Goal: Task Accomplishment & Management: Use online tool/utility

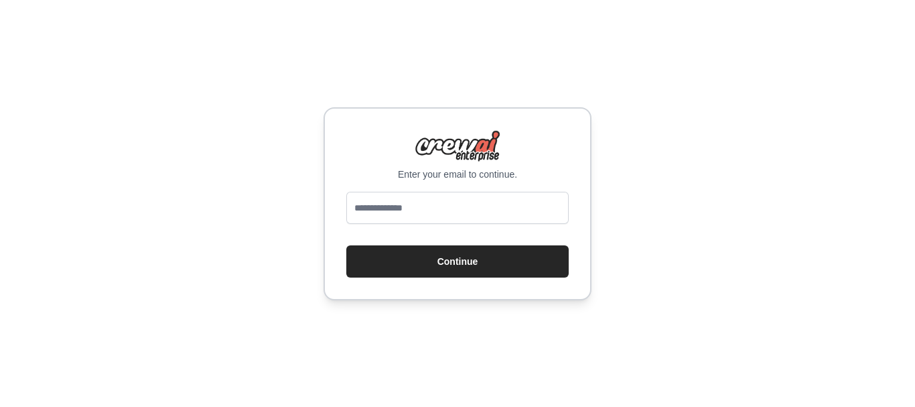
type input "**********"
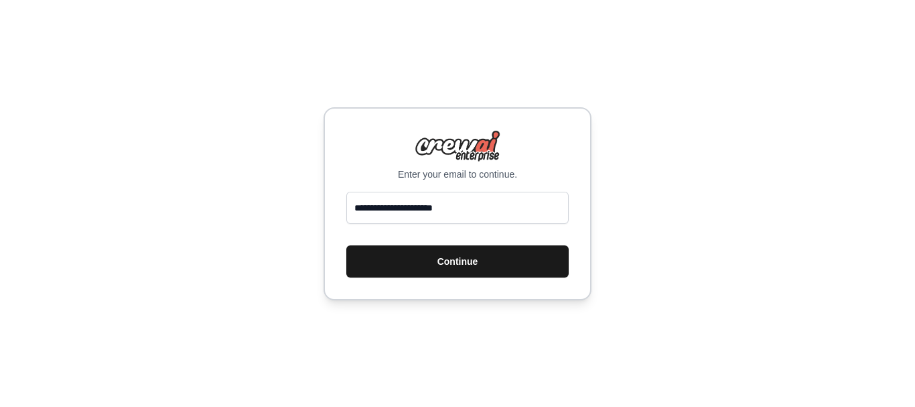
click at [435, 250] on button "Continue" at bounding box center [457, 261] width 222 height 32
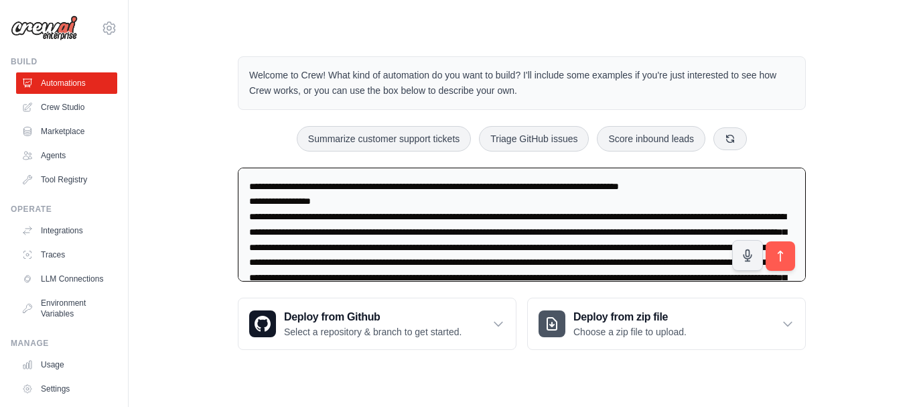
scroll to position [2029, 0]
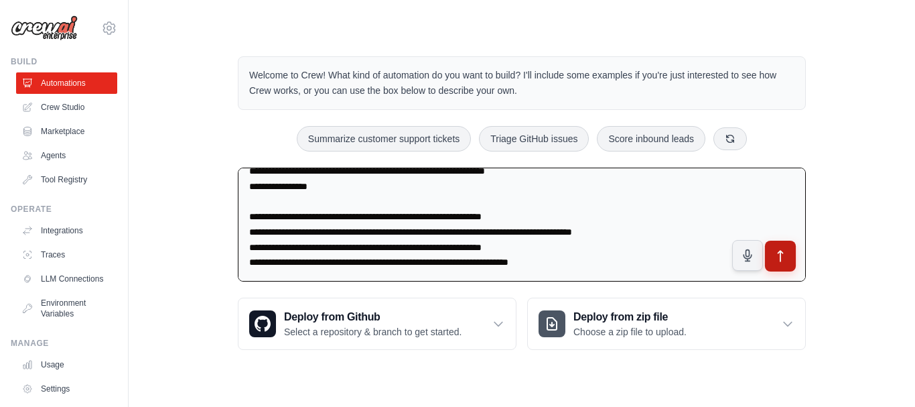
type textarea "**********"
click at [785, 257] on icon "submit" at bounding box center [781, 256] width 14 height 14
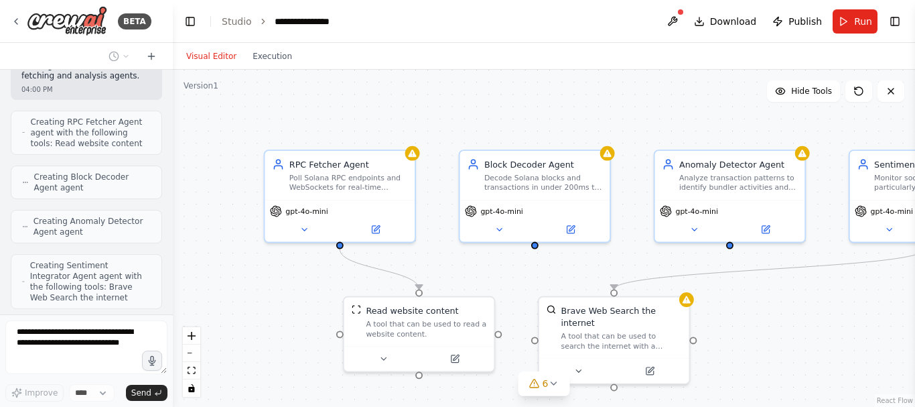
scroll to position [2110, 0]
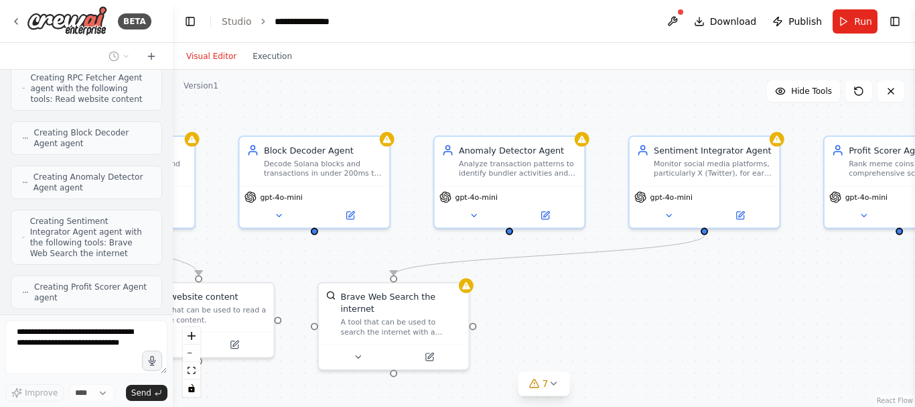
drag, startPoint x: 737, startPoint y: 288, endPoint x: 517, endPoint y: 274, distance: 220.8
click at [517, 274] on div ".deletable-edge-delete-btn { width: 20px; height: 20px; border: 0px solid #ffff…" at bounding box center [544, 238] width 742 height 337
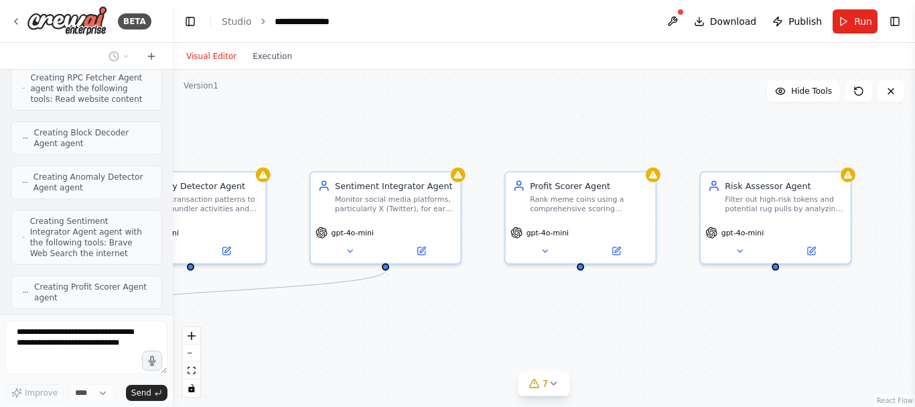
scroll to position [2154, 0]
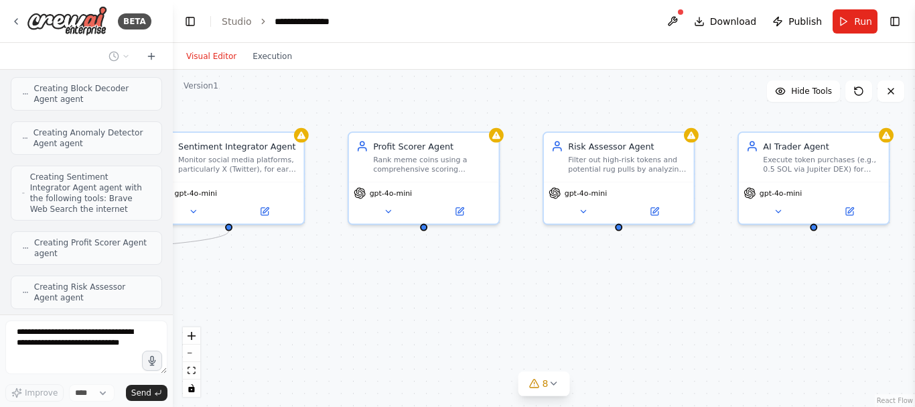
drag, startPoint x: 713, startPoint y: 265, endPoint x: 237, endPoint y: 261, distance: 475.6
click at [237, 261] on div ".deletable-edge-delete-btn { width: 20px; height: 20px; border: 0px solid #ffff…" at bounding box center [544, 238] width 742 height 337
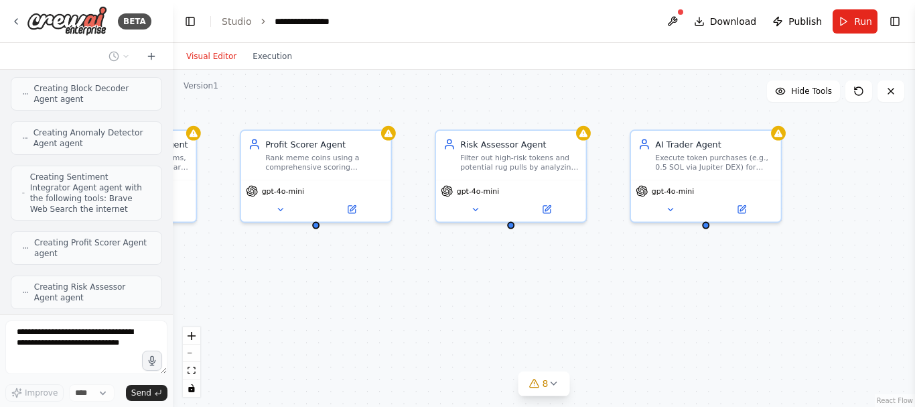
drag, startPoint x: 513, startPoint y: 297, endPoint x: 405, endPoint y: 295, distance: 107.9
click at [405, 295] on div ".deletable-edge-delete-btn { width: 20px; height: 20px; border: 0px solid #ffff…" at bounding box center [544, 238] width 742 height 337
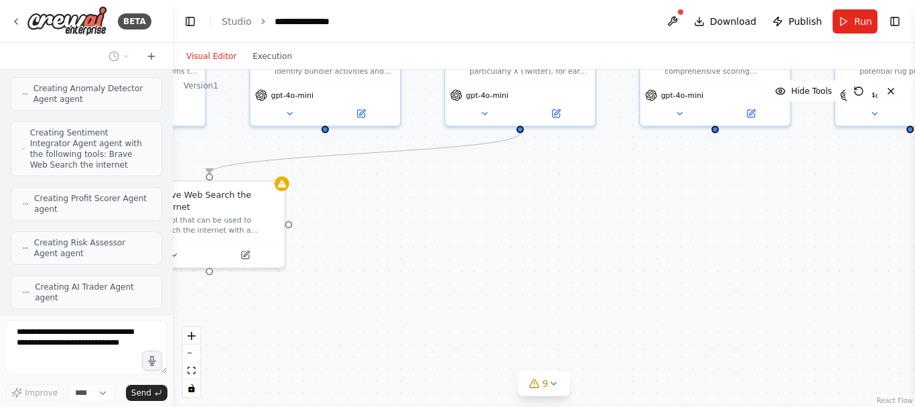
drag, startPoint x: 469, startPoint y: 294, endPoint x: 881, endPoint y: 198, distance: 423.6
click at [881, 198] on div ".deletable-edge-delete-btn { width: 20px; height: 20px; border: 0px solid #ffff…" at bounding box center [544, 238] width 742 height 337
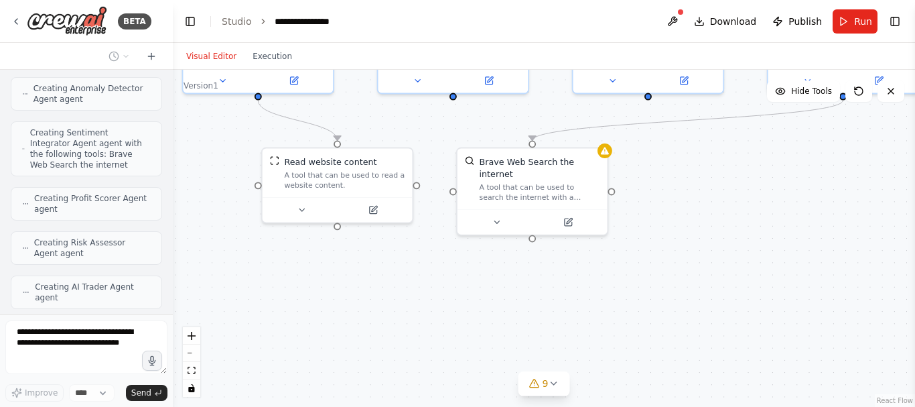
drag, startPoint x: 408, startPoint y: 183, endPoint x: 717, endPoint y: 150, distance: 311.2
click at [717, 150] on div ".deletable-edge-delete-btn { width: 20px; height: 20px; border: 0px solid #ffff…" at bounding box center [544, 238] width 742 height 337
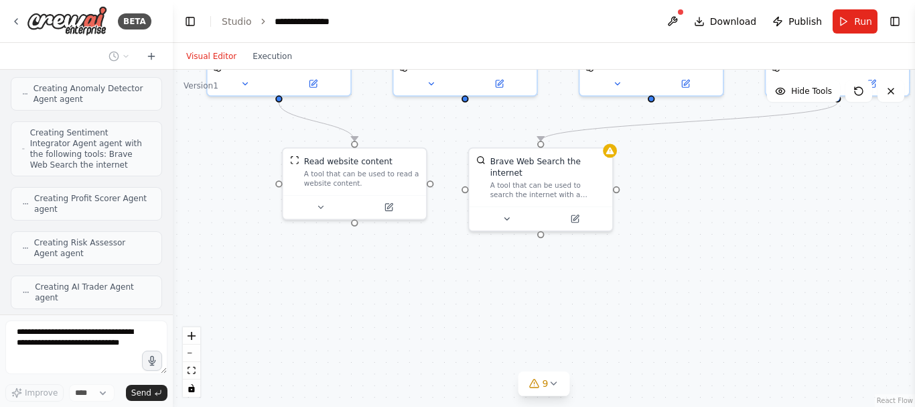
scroll to position [2232, 0]
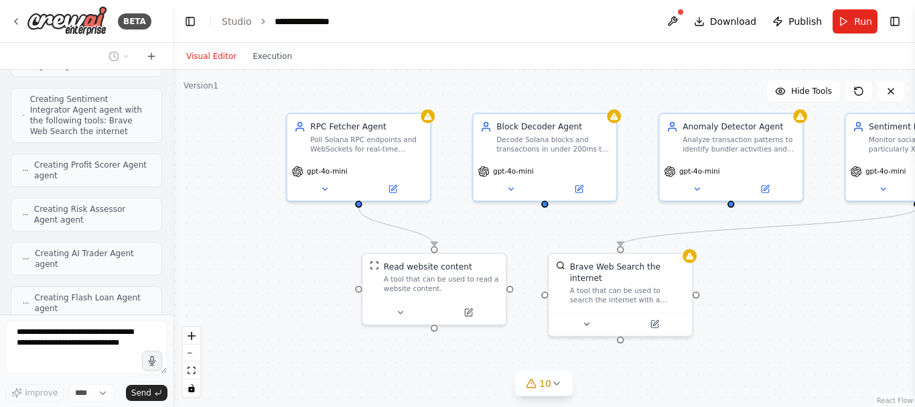
drag, startPoint x: 362, startPoint y: 290, endPoint x: 440, endPoint y: 391, distance: 127.5
click at [440, 391] on div ".deletable-edge-delete-btn { width: 20px; height: 20px; border: 0px solid #ffff…" at bounding box center [544, 238] width 742 height 337
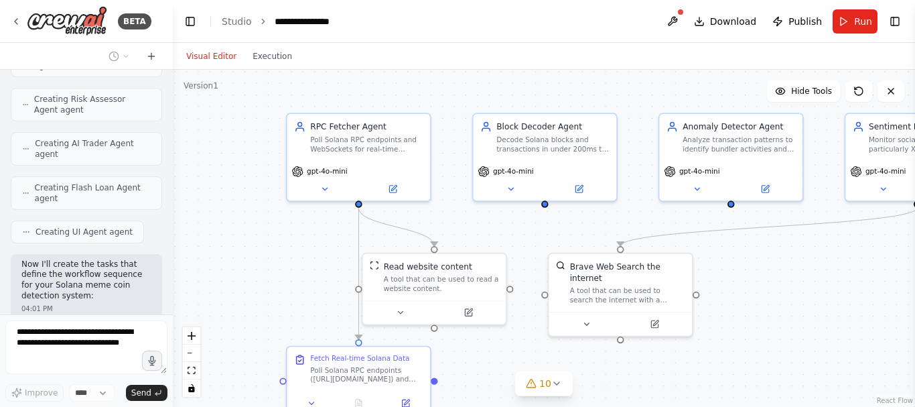
scroll to position [2352, 0]
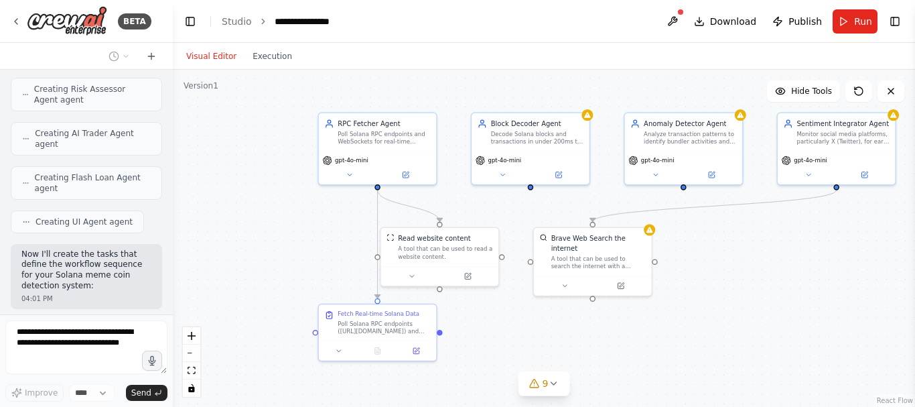
drag, startPoint x: 536, startPoint y: 350, endPoint x: 516, endPoint y: 289, distance: 63.3
click at [518, 291] on div ".deletable-edge-delete-btn { width: 20px; height: 20px; border: 0px solid #ffff…" at bounding box center [544, 238] width 742 height 337
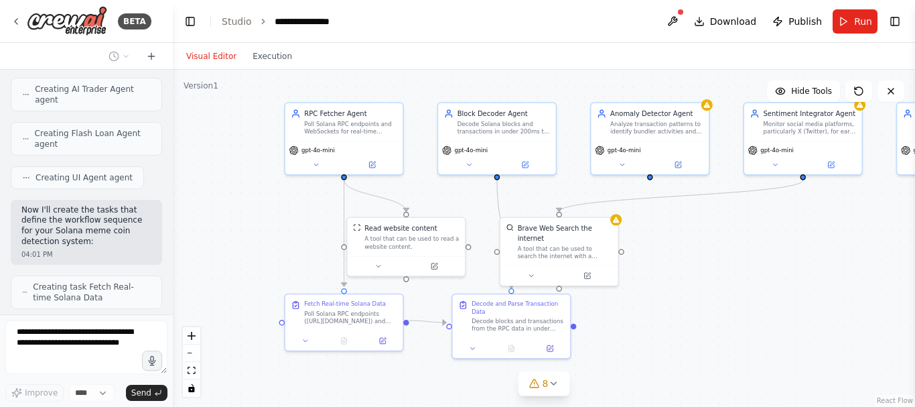
scroll to position [2440, 0]
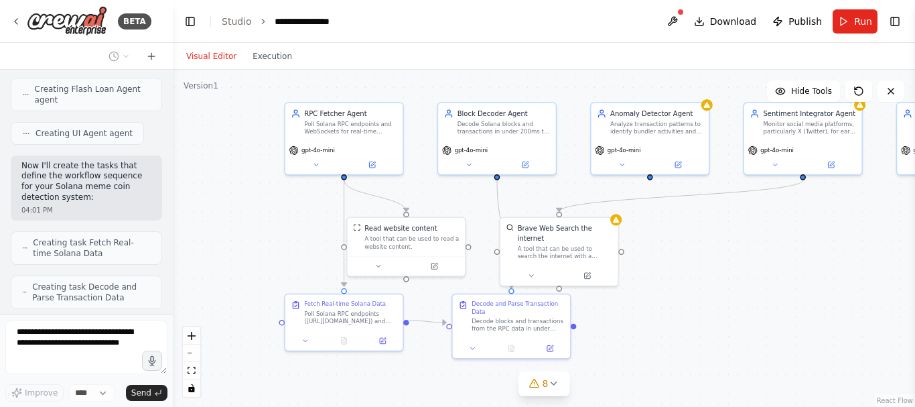
drag, startPoint x: 668, startPoint y: 322, endPoint x: 640, endPoint y: 329, distance: 28.4
click at [640, 329] on div ".deletable-edge-delete-btn { width: 20px; height: 20px; border: 0px solid #ffff…" at bounding box center [544, 238] width 742 height 337
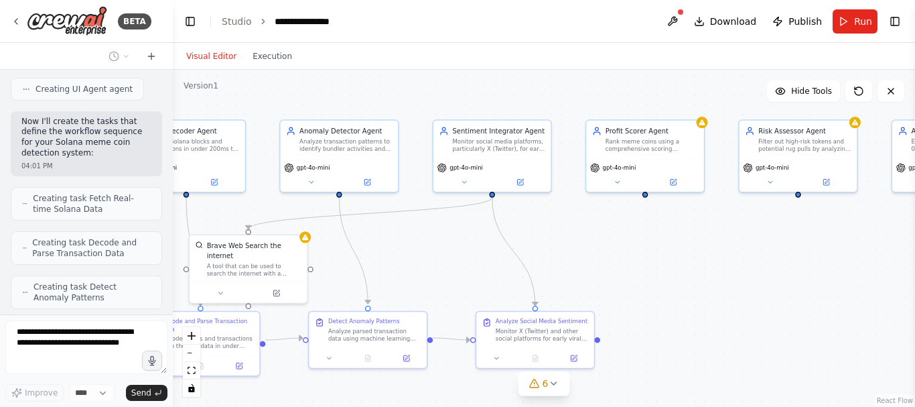
scroll to position [2529, 0]
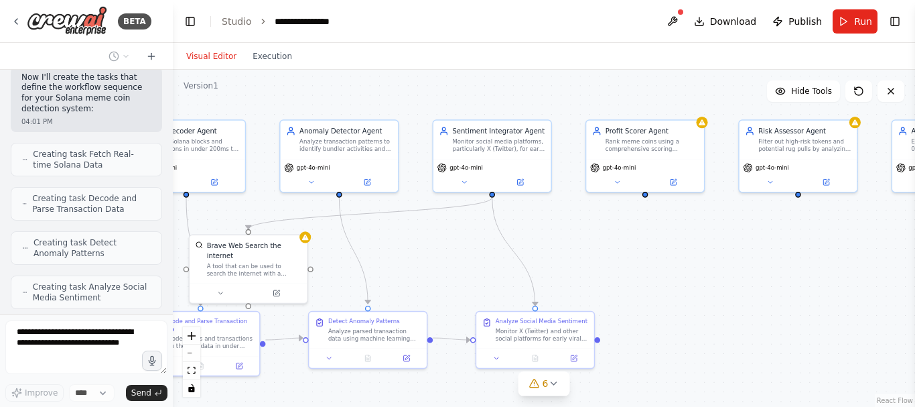
drag, startPoint x: 754, startPoint y: 257, endPoint x: 441, endPoint y: 272, distance: 313.9
click at [441, 272] on div ".deletable-edge-delete-btn { width: 20px; height: 20px; border: 0px solid #ffff…" at bounding box center [544, 238] width 742 height 337
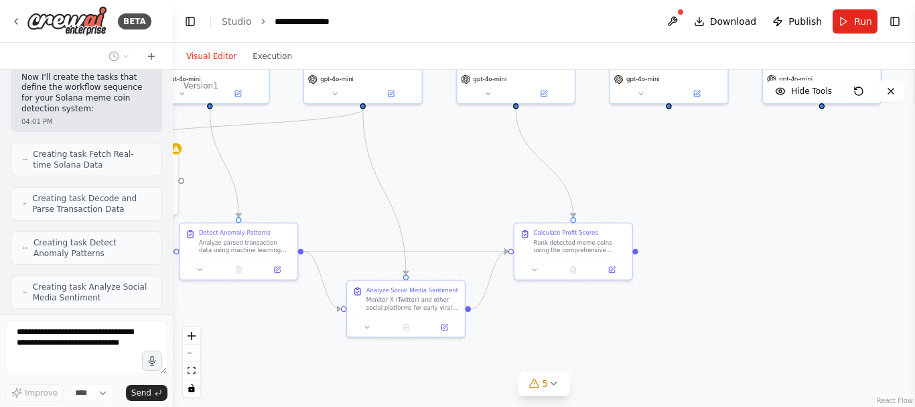
drag, startPoint x: 646, startPoint y: 279, endPoint x: 518, endPoint y: 191, distance: 155.1
click at [518, 191] on div ".deletable-edge-delete-btn { width: 20px; height: 20px; border: 0px solid #ffff…" at bounding box center [544, 238] width 742 height 337
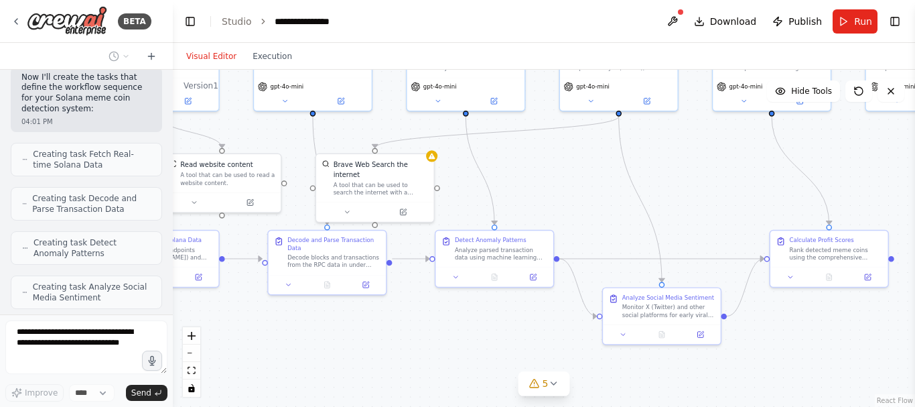
drag, startPoint x: 658, startPoint y: 227, endPoint x: 914, endPoint y: 235, distance: 256.7
click at [914, 235] on div "BETA RPC Fetcher Agent: Role: Poll RPC/WebSockets for blocks, tx signatures (ge…" at bounding box center [457, 203] width 915 height 407
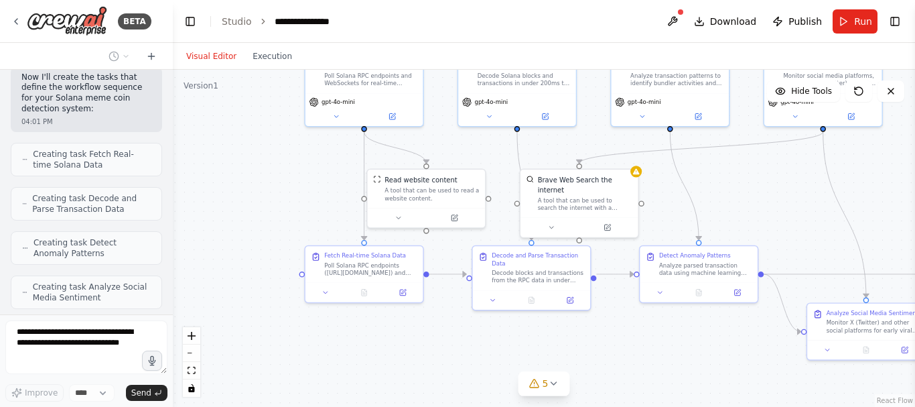
scroll to position [2573, 0]
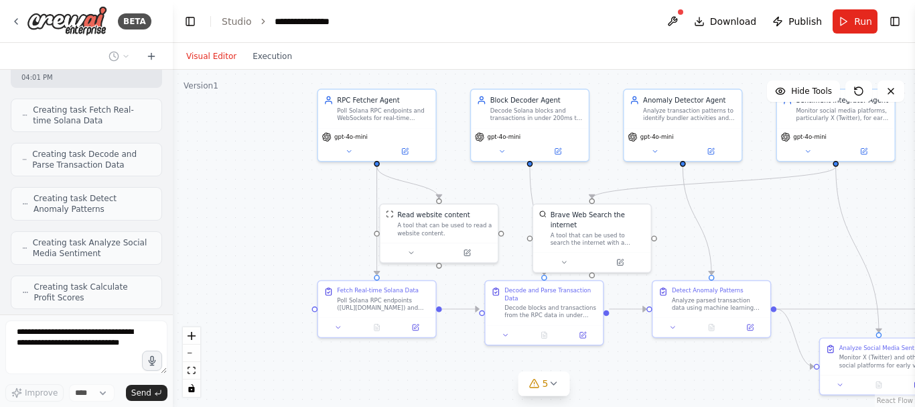
drag, startPoint x: 555, startPoint y: 184, endPoint x: 771, endPoint y: 230, distance: 221.2
click at [771, 230] on div ".deletable-edge-delete-btn { width: 20px; height: 20px; border: 0px solid #ffff…" at bounding box center [544, 238] width 742 height 337
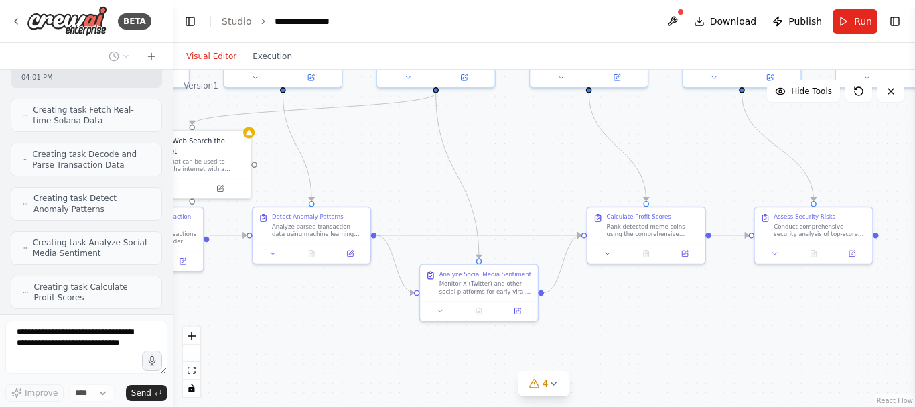
drag, startPoint x: 779, startPoint y: 234, endPoint x: 362, endPoint y: 151, distance: 425.5
click at [364, 153] on div ".deletable-edge-delete-btn { width: 20px; height: 20px; border: 0px solid #ffff…" at bounding box center [544, 238] width 742 height 337
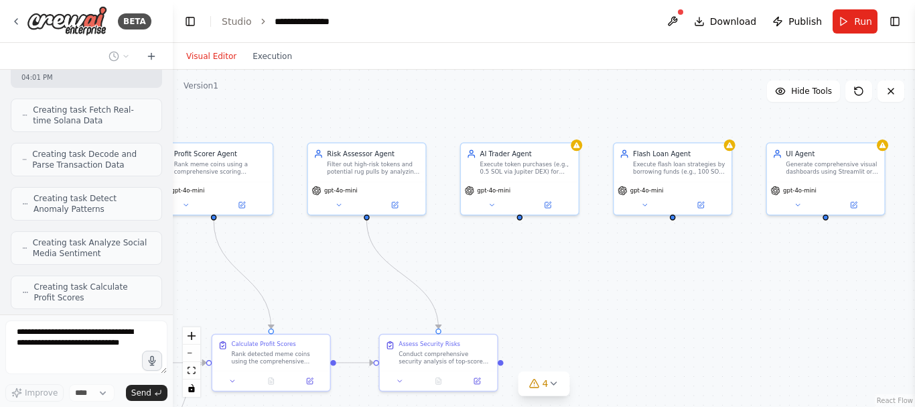
scroll to position [2617, 0]
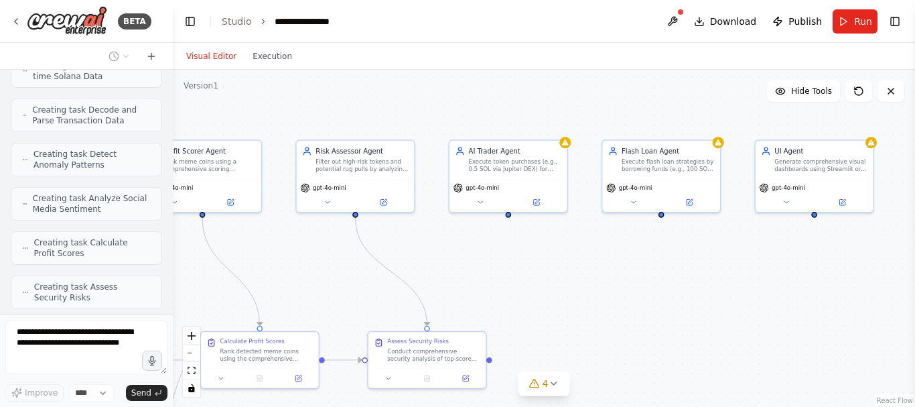
drag, startPoint x: 631, startPoint y: 119, endPoint x: 261, endPoint y: 253, distance: 394.1
click at [261, 253] on div ".deletable-edge-delete-btn { width: 20px; height: 20px; border: 0px solid #ffff…" at bounding box center [544, 238] width 742 height 337
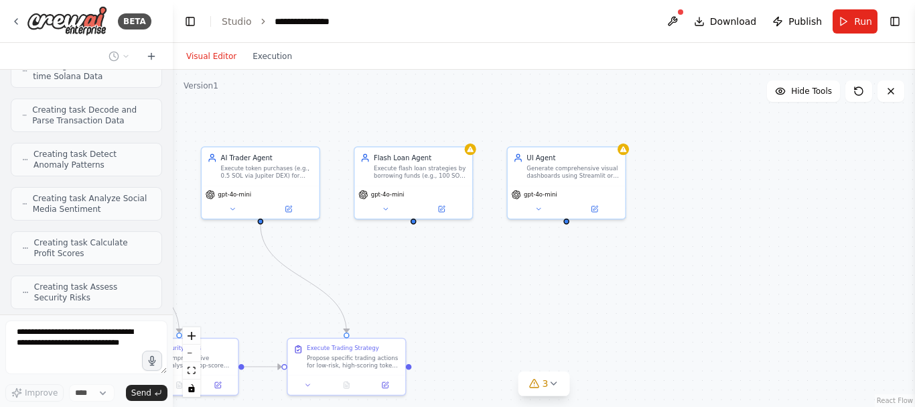
drag, startPoint x: 733, startPoint y: 253, endPoint x: 478, endPoint y: 261, distance: 255.3
click at [478, 260] on div ".deletable-edge-delete-btn { width: 20px; height: 20px; border: 0px solid #ffff…" at bounding box center [544, 238] width 742 height 337
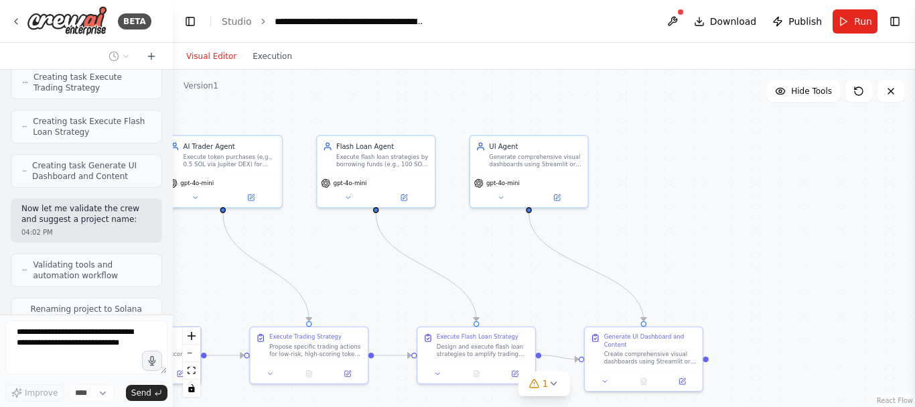
scroll to position [2860, 0]
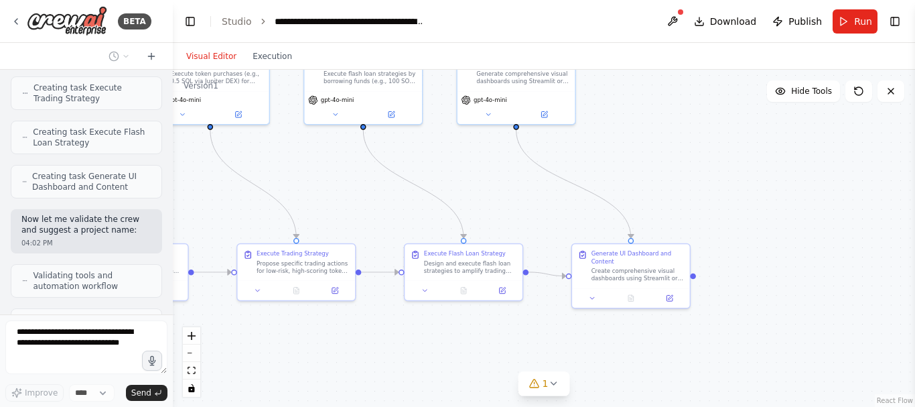
drag, startPoint x: 530, startPoint y: 257, endPoint x: 497, endPoint y: 160, distance: 102.7
click at [497, 160] on div ".deletable-edge-delete-btn { width: 20px; height: 20px; border: 0px solid #ffff…" at bounding box center [544, 238] width 742 height 337
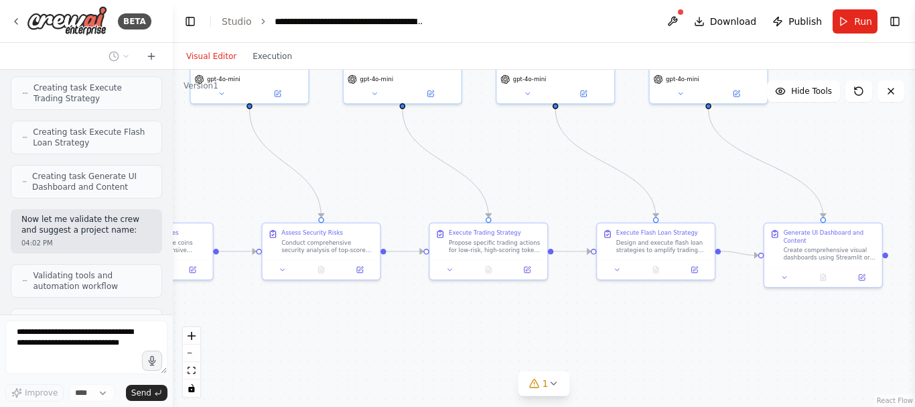
drag, startPoint x: 413, startPoint y: 318, endPoint x: 601, endPoint y: 300, distance: 189.1
click at [601, 300] on div ".deletable-edge-delete-btn { width: 20px; height: 20px; border: 0px solid #ffff…" at bounding box center [544, 238] width 742 height 337
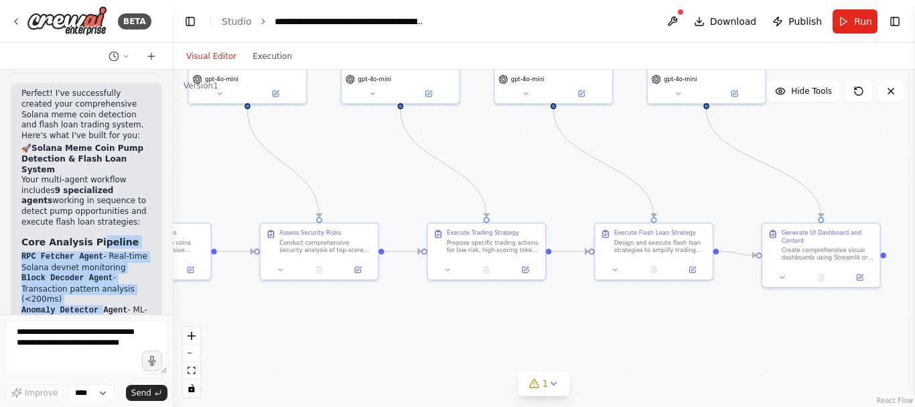
drag, startPoint x: 98, startPoint y: 185, endPoint x: 99, endPoint y: 225, distance: 40.2
click at [99, 225] on div "Perfect! I've successfully created your comprehensive Solana meme coin detectio…" at bounding box center [86, 238] width 130 height 301
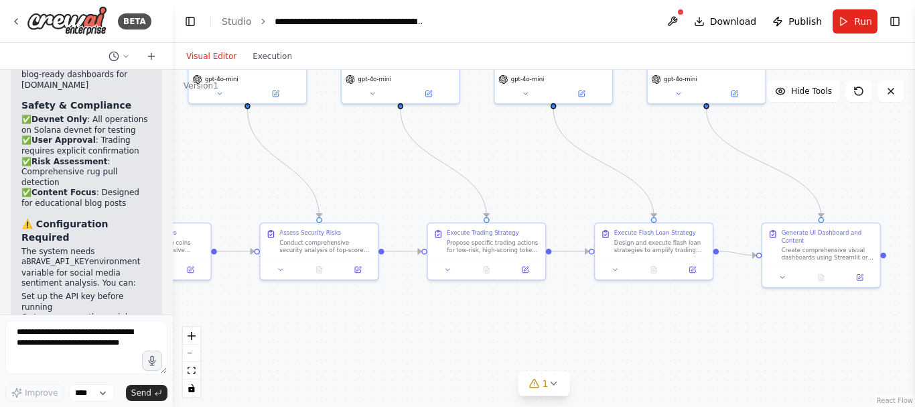
scroll to position [3818, 0]
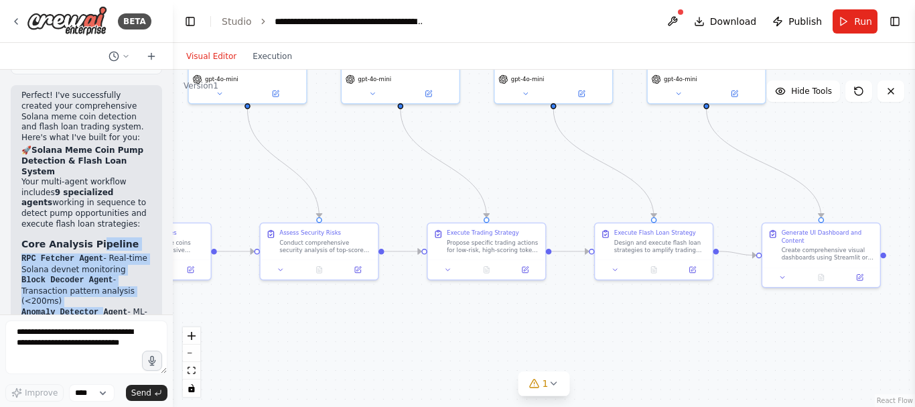
click at [92, 307] on li "Anomaly Detector Agent - ML-powered bundler detection (XGBoost)" at bounding box center [86, 323] width 130 height 32
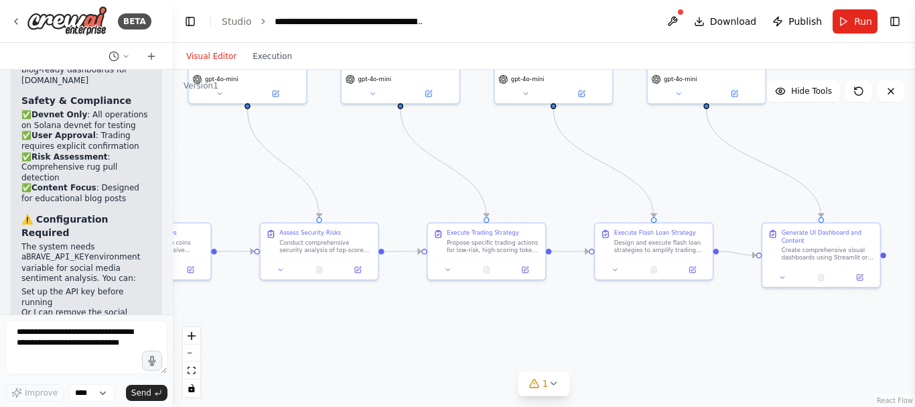
scroll to position [3808, 0]
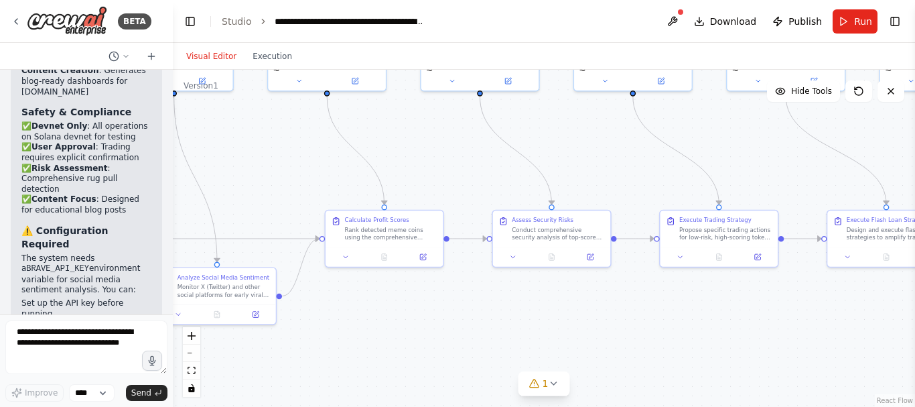
drag, startPoint x: 278, startPoint y: 169, endPoint x: 510, endPoint y: 157, distance: 232.8
click at [510, 157] on div ".deletable-edge-delete-btn { width: 20px; height: 20px; border: 0px solid #ffff…" at bounding box center [544, 238] width 742 height 337
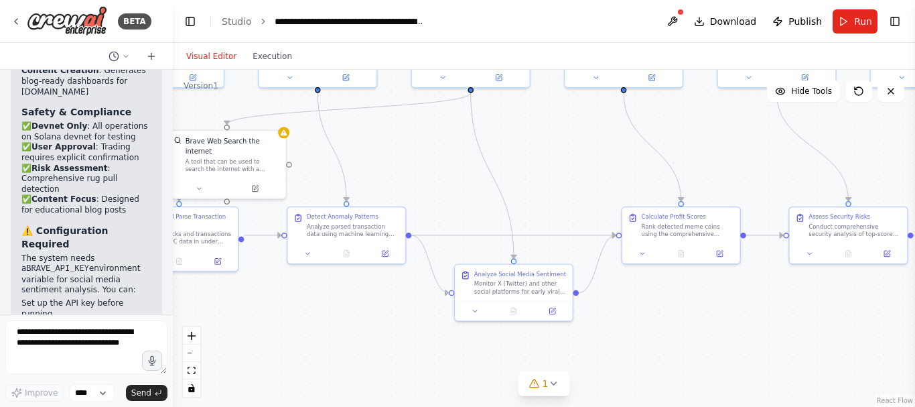
drag, startPoint x: 269, startPoint y: 194, endPoint x: 566, endPoint y: 190, distance: 296.7
click at [566, 190] on div ".deletable-edge-delete-btn { width: 20px; height: 20px; border: 0px solid #ffff…" at bounding box center [544, 238] width 742 height 337
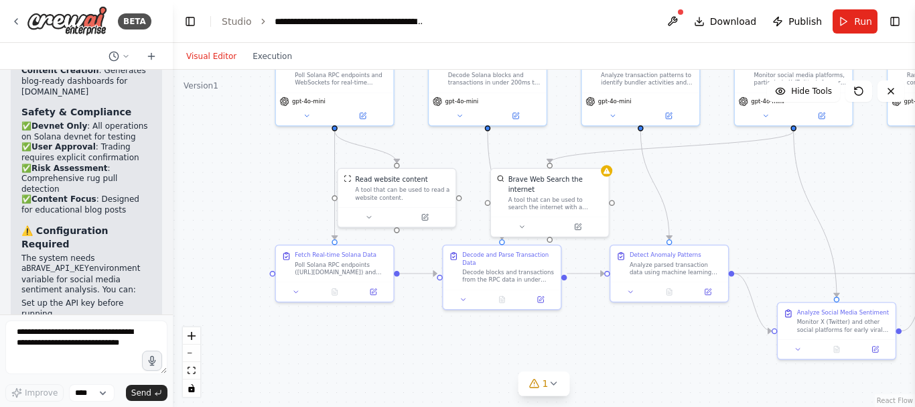
drag, startPoint x: 459, startPoint y: 163, endPoint x: 782, endPoint y: 201, distance: 325.1
click at [782, 201] on div ".deletable-edge-delete-btn { width: 20px; height: 20px; border: 0px solid #ffff…" at bounding box center [544, 238] width 742 height 337
click at [527, 219] on button at bounding box center [522, 224] width 54 height 11
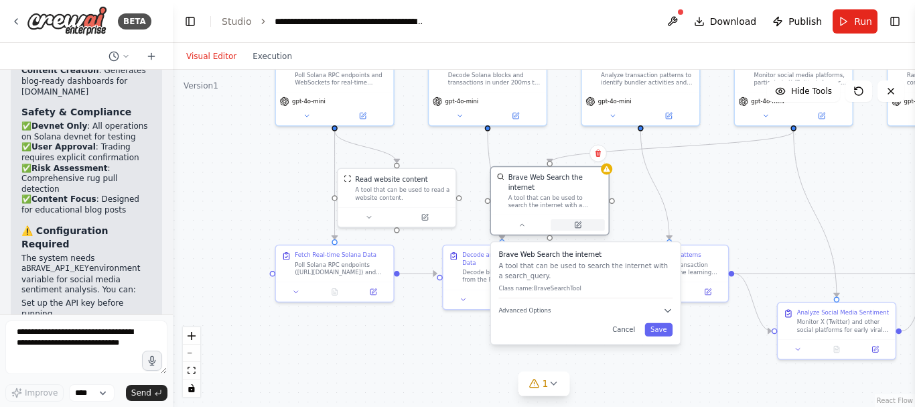
click at [579, 222] on icon at bounding box center [579, 224] width 5 height 5
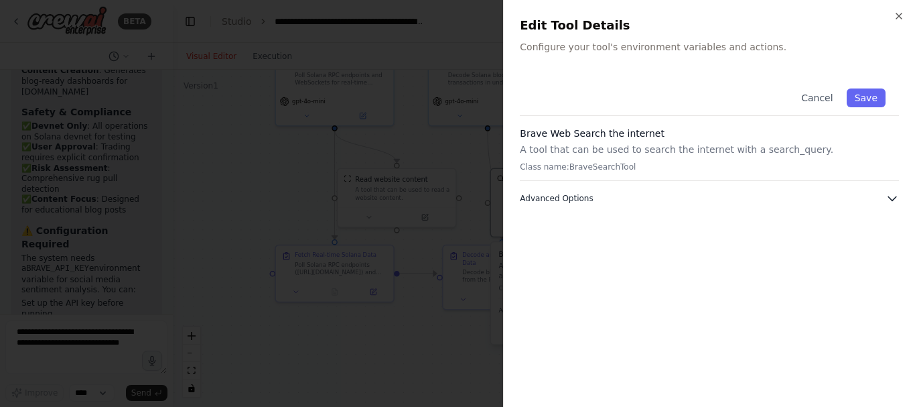
click at [551, 200] on span "Advanced Options" at bounding box center [556, 198] width 73 height 11
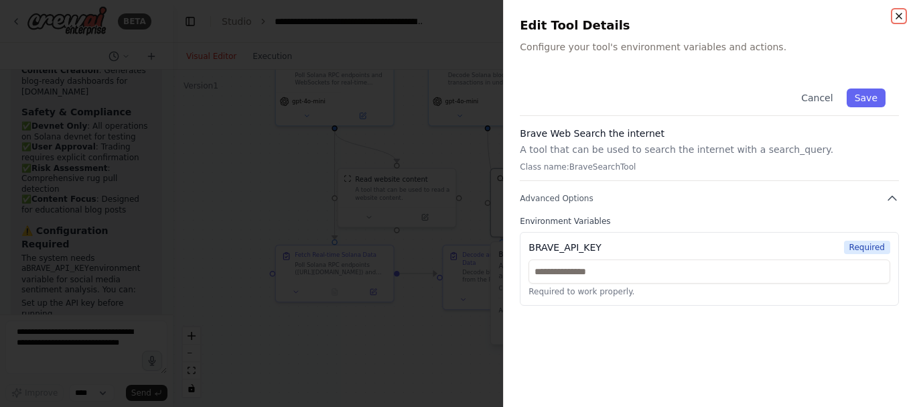
click at [896, 16] on icon "button" at bounding box center [899, 16] width 11 height 11
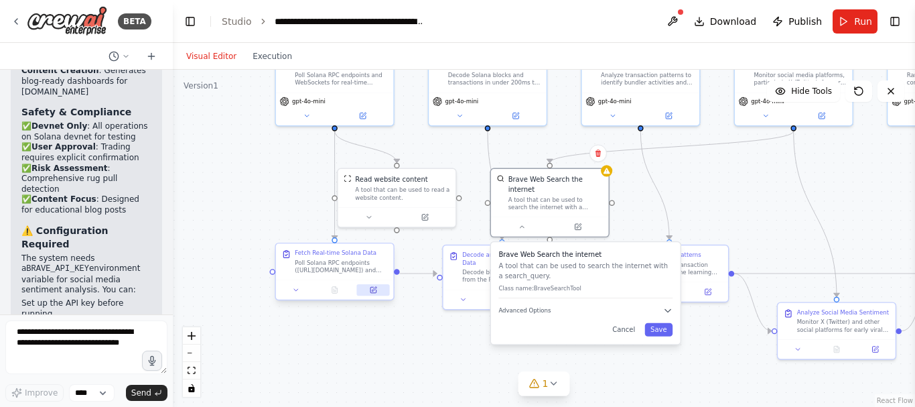
click at [374, 295] on button at bounding box center [373, 289] width 33 height 11
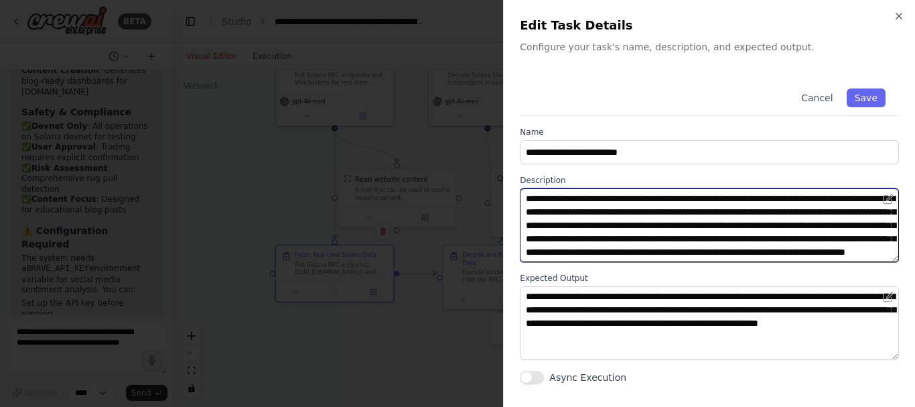
scroll to position [27, 0]
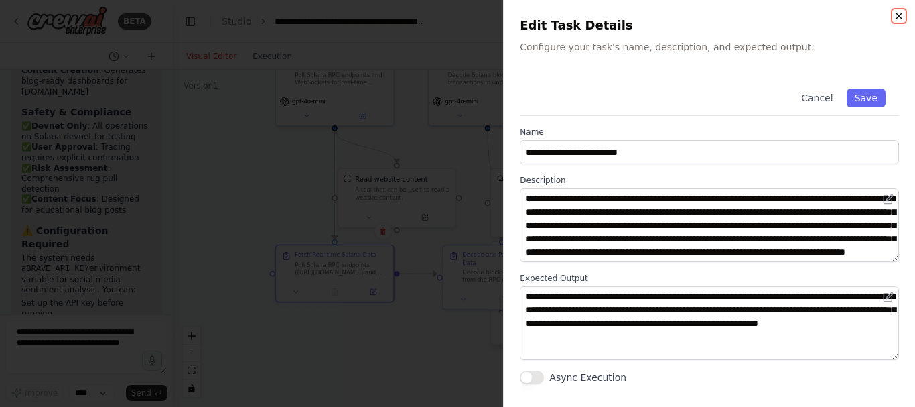
click at [898, 15] on icon "button" at bounding box center [899, 16] width 11 height 11
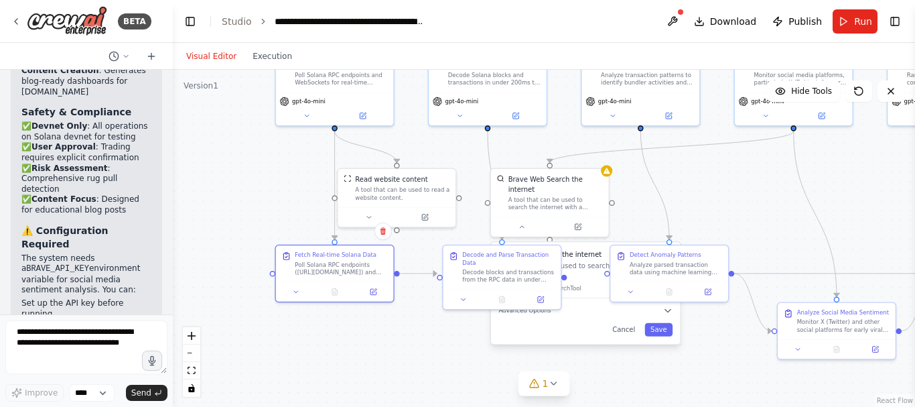
click at [589, 323] on div "Cancel Save" at bounding box center [585, 329] width 174 height 13
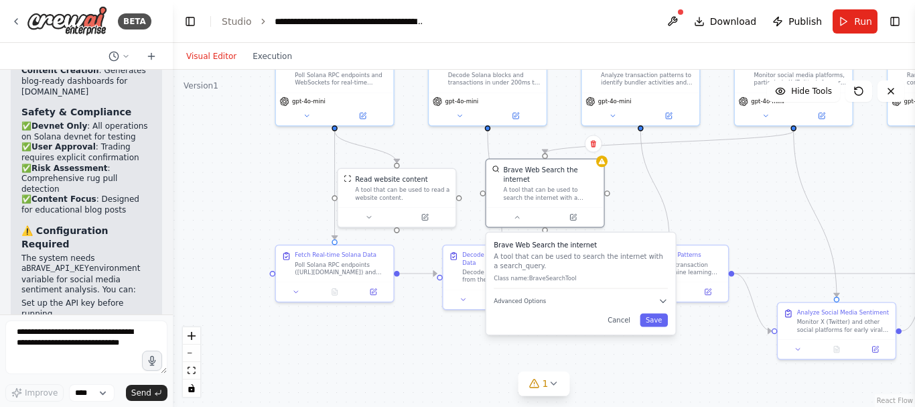
drag, startPoint x: 589, startPoint y: 313, endPoint x: 586, endPoint y: 304, distance: 10.0
click at [586, 313] on div "Cancel Save" at bounding box center [581, 319] width 174 height 13
click at [625, 313] on button "Cancel" at bounding box center [619, 319] width 34 height 13
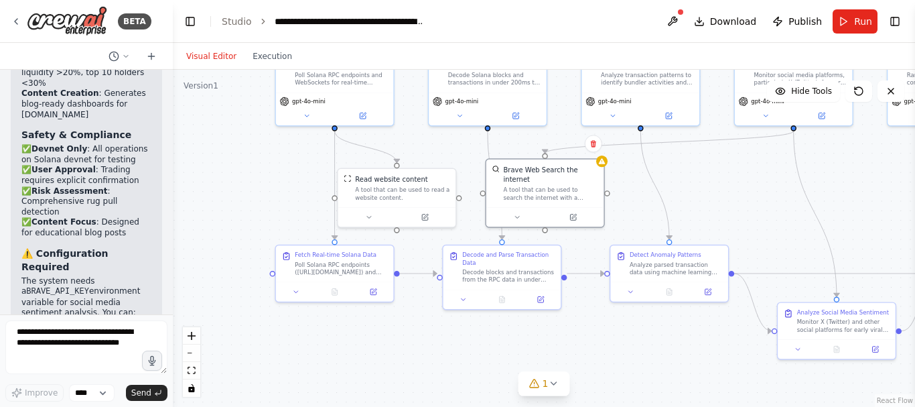
scroll to position [3784, 0]
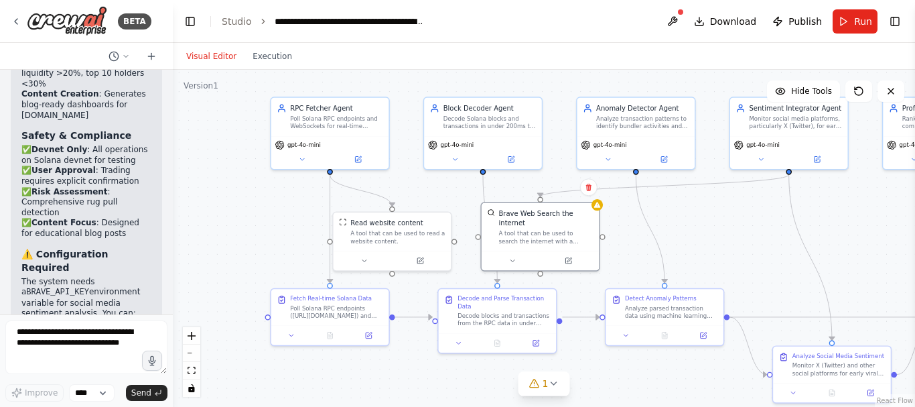
drag, startPoint x: 281, startPoint y: 175, endPoint x: 277, endPoint y: 220, distance: 44.5
click at [277, 220] on div ".deletable-edge-delete-btn { width: 20px; height: 20px; border: 0px solid #ffff…" at bounding box center [544, 238] width 742 height 337
click at [355, 161] on icon at bounding box center [357, 157] width 7 height 7
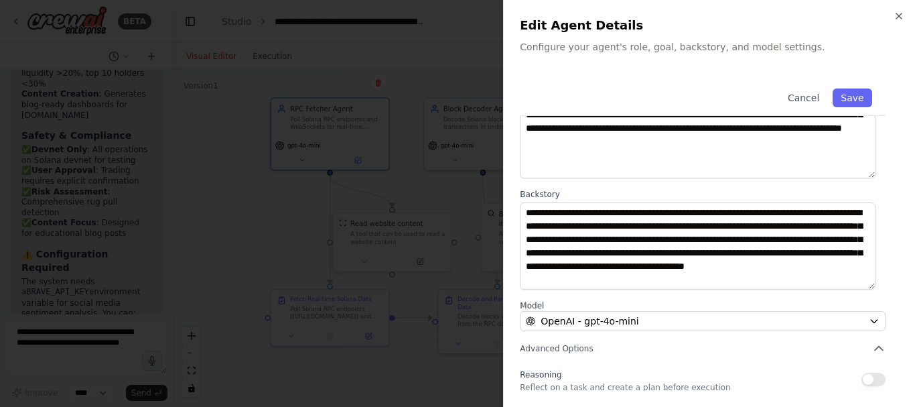
scroll to position [200, 0]
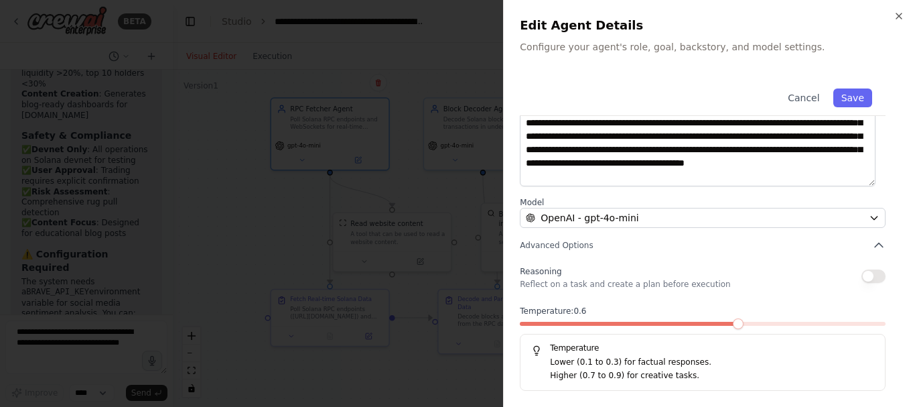
click at [735, 323] on span at bounding box center [738, 323] width 11 height 11
click at [773, 320] on div "Temperature: 0.6 Temperature Lower (0.1 to 0.3) for factual responses. Higher (…" at bounding box center [703, 347] width 366 height 85
click at [774, 320] on div "Temperature: 0.6 Temperature Lower (0.1 to 0.3) for factual responses. Higher (…" at bounding box center [703, 347] width 366 height 85
click at [770, 320] on span at bounding box center [773, 323] width 11 height 11
click at [897, 16] on icon "button" at bounding box center [899, 16] width 11 height 11
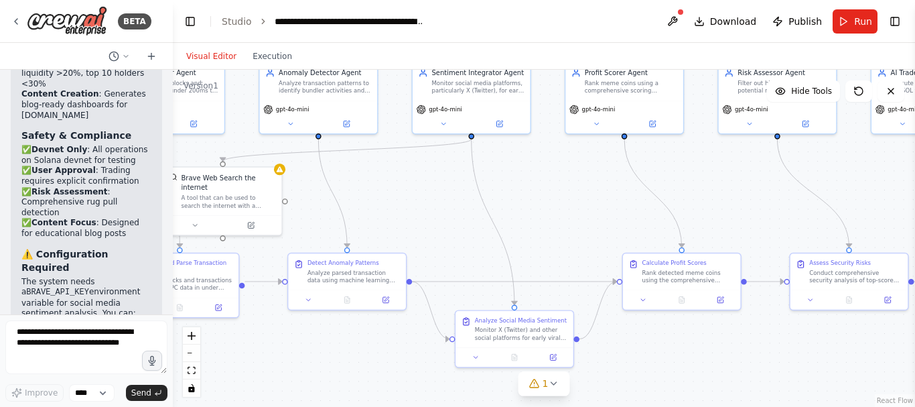
drag, startPoint x: 752, startPoint y: 238, endPoint x: 434, endPoint y: 204, distance: 319.3
click at [434, 204] on div ".deletable-edge-delete-btn { width: 20px; height: 20px; border: 0px solid #ffff…" at bounding box center [544, 238] width 742 height 337
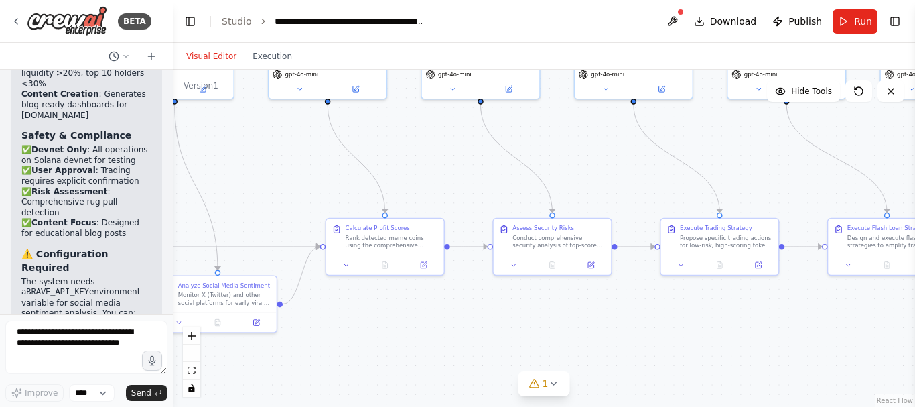
drag, startPoint x: 710, startPoint y: 184, endPoint x: 413, endPoint y: 147, distance: 299.0
click at [413, 147] on div ".deletable-edge-delete-btn { width: 20px; height: 20px; border: 0px solid #ffff…" at bounding box center [544, 238] width 742 height 337
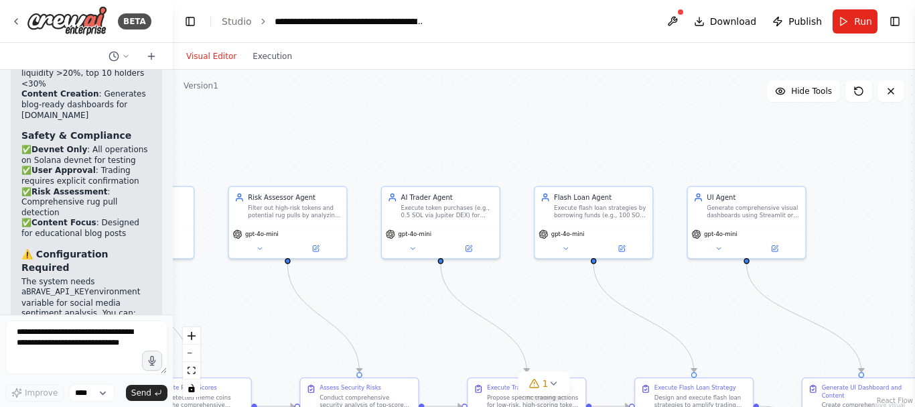
drag, startPoint x: 636, startPoint y: 141, endPoint x: 443, endPoint y: 301, distance: 250.3
click at [443, 301] on div ".deletable-edge-delete-btn { width: 20px; height: 20px; border: 0px solid #ffff…" at bounding box center [544, 238] width 742 height 337
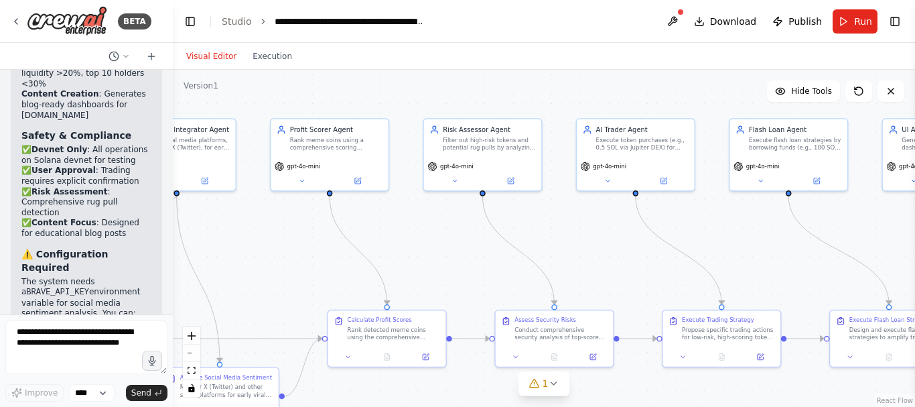
drag, startPoint x: 719, startPoint y: 317, endPoint x: 911, endPoint y: 261, distance: 199.8
click at [911, 261] on div "BETA RPC Fetcher Agent: Role: Poll RPC/WebSockets for blocks, tx signatures (ge…" at bounding box center [457, 203] width 915 height 407
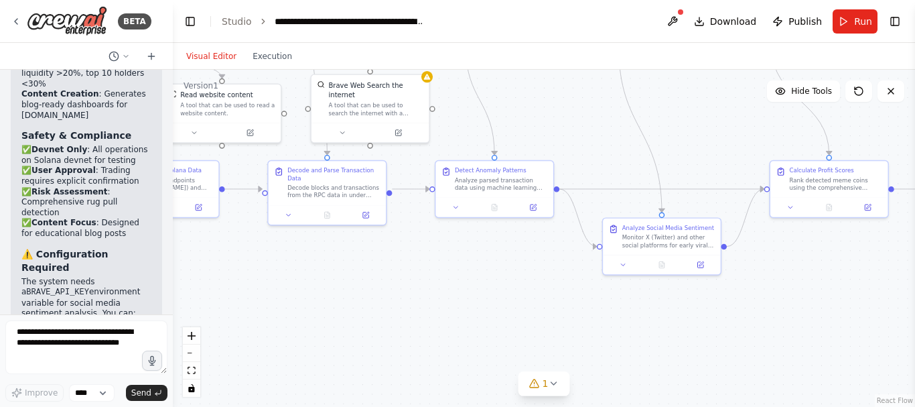
drag, startPoint x: 469, startPoint y: 305, endPoint x: 914, endPoint y: 149, distance: 472.0
click at [914, 149] on div "BETA RPC Fetcher Agent: Role: Poll RPC/WebSockets for blocks, tx signatures (ge…" at bounding box center [457, 203] width 915 height 407
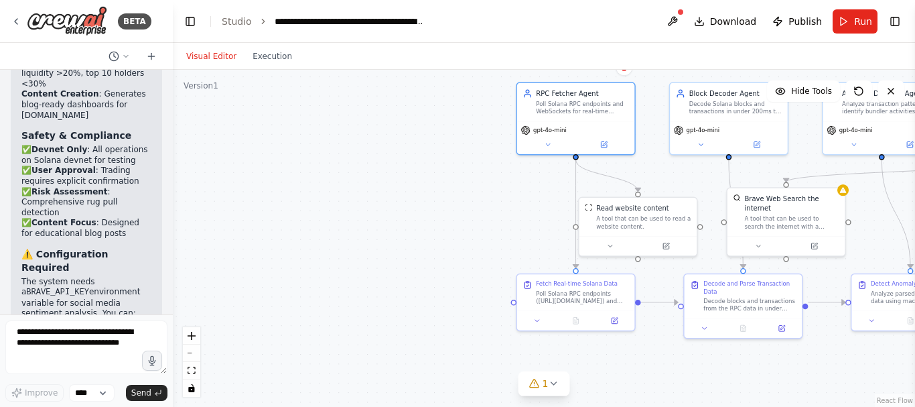
drag, startPoint x: 477, startPoint y: 277, endPoint x: 893, endPoint y: 384, distance: 429.5
click at [893, 384] on div ".deletable-edge-delete-btn { width: 20px; height: 20px; border: 0px solid #ffff…" at bounding box center [544, 238] width 742 height 337
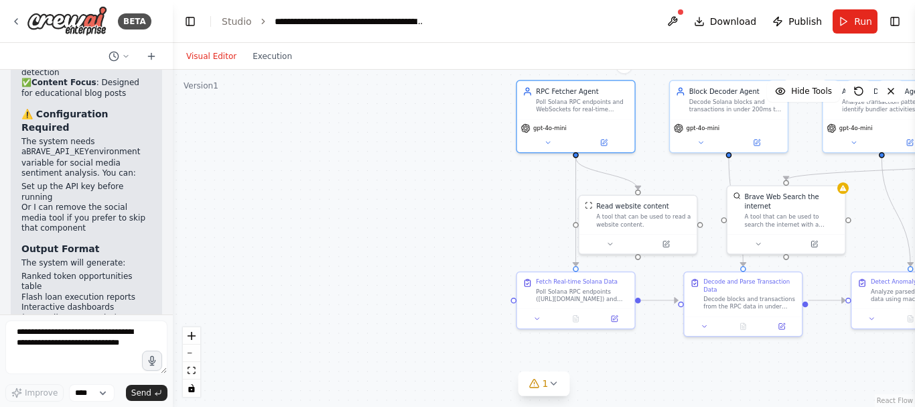
scroll to position [3928, 0]
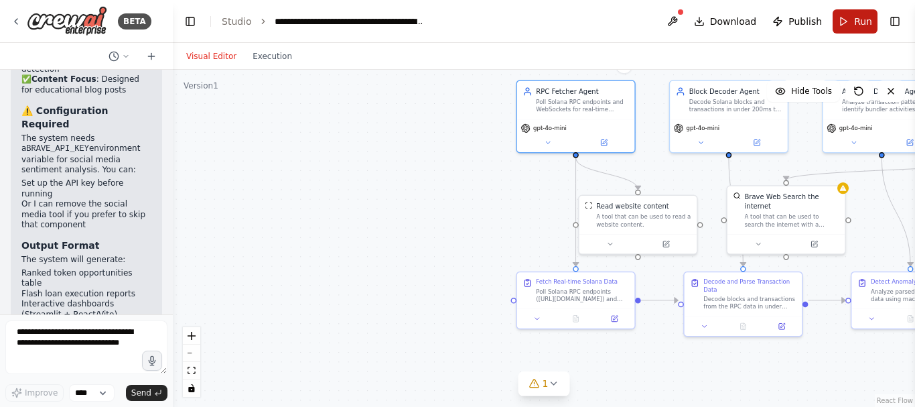
click at [851, 33] on button "Run" at bounding box center [855, 21] width 45 height 24
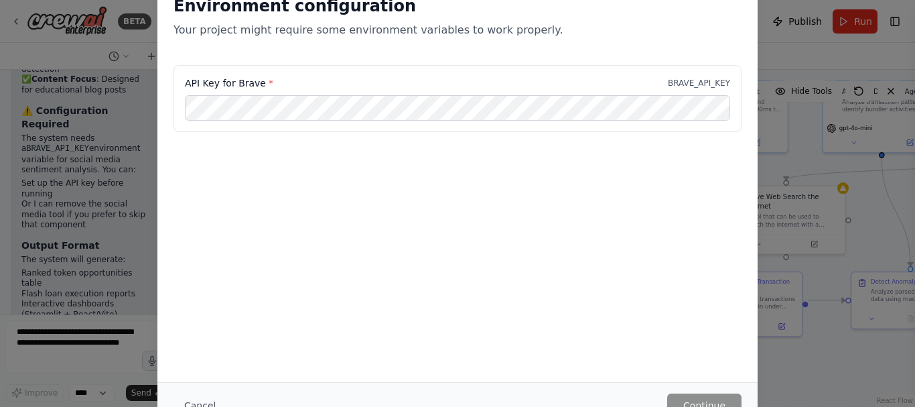
click at [808, 135] on div "Environment configuration Your project might require some environment variables…" at bounding box center [457, 203] width 915 height 407
click at [806, 173] on div "Environment configuration Your project might require some environment variables…" at bounding box center [457, 203] width 915 height 407
click at [793, 257] on div "Environment configuration Your project might require some environment variables…" at bounding box center [457, 203] width 915 height 407
click at [111, 235] on div "Environment configuration Your project might require some environment variables…" at bounding box center [457, 203] width 915 height 407
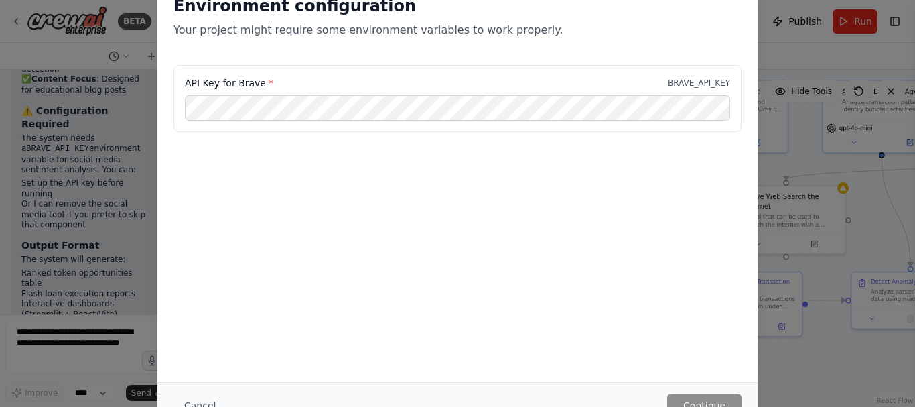
click at [790, 47] on div "Environment configuration Your project might require some environment variables…" at bounding box center [457, 203] width 915 height 407
click at [705, 395] on button "Continue" at bounding box center [704, 405] width 74 height 24
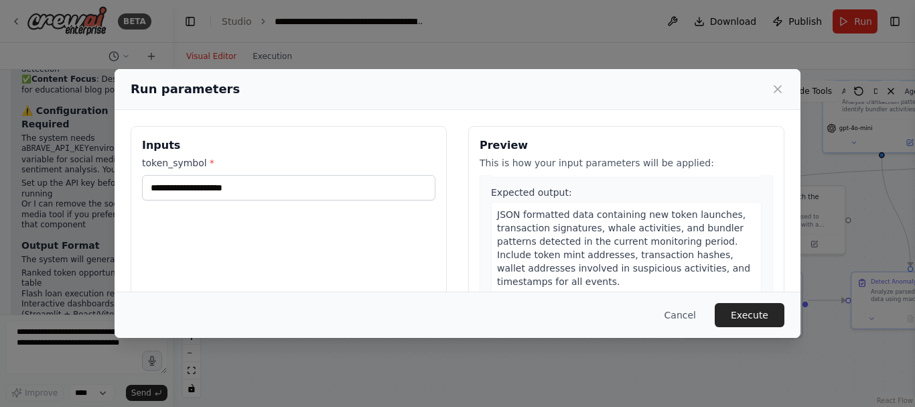
scroll to position [224, 0]
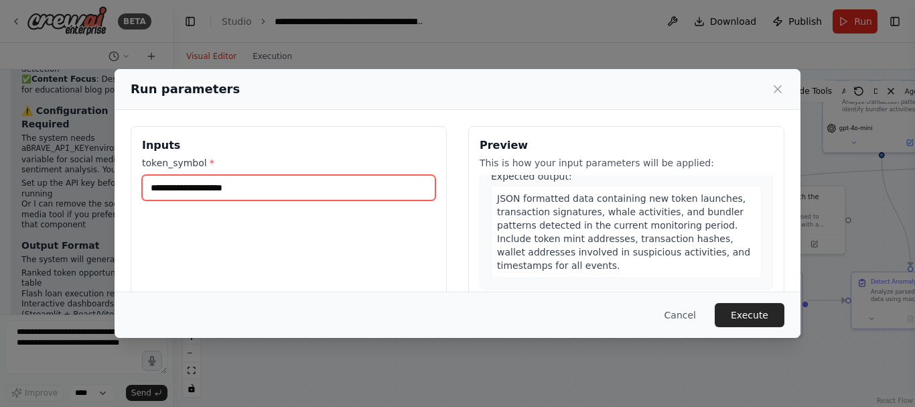
click at [253, 190] on input "token_symbol *" at bounding box center [288, 187] width 293 height 25
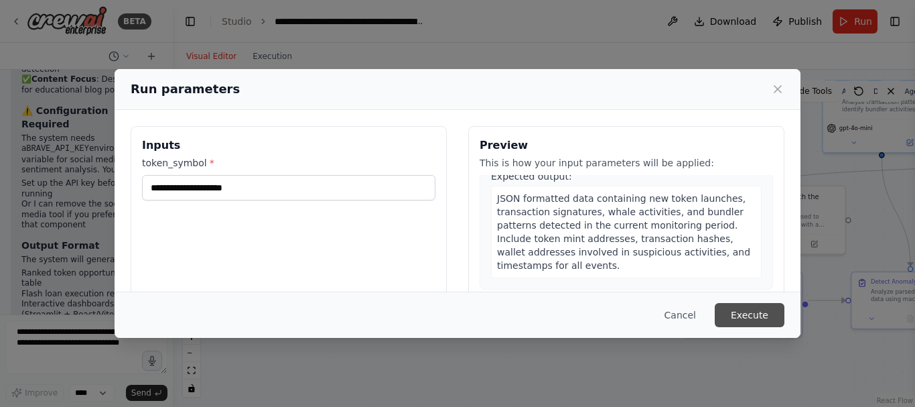
click at [756, 314] on button "Execute" at bounding box center [750, 315] width 70 height 24
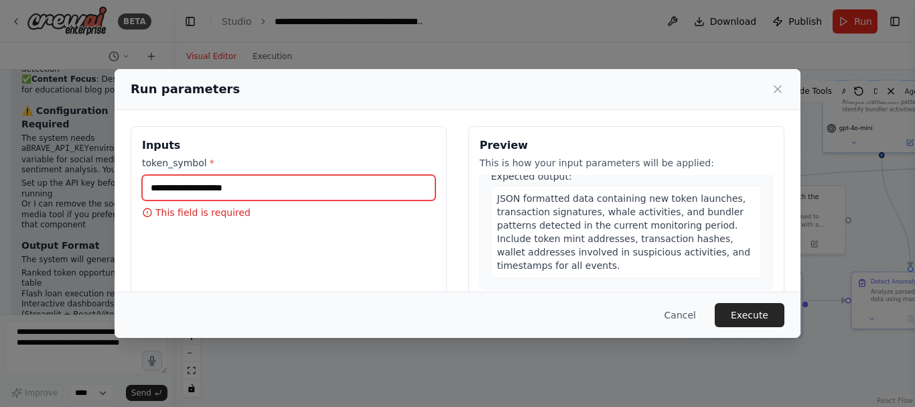
click at [243, 178] on input "token_symbol *" at bounding box center [288, 187] width 293 height 25
type input "*****"
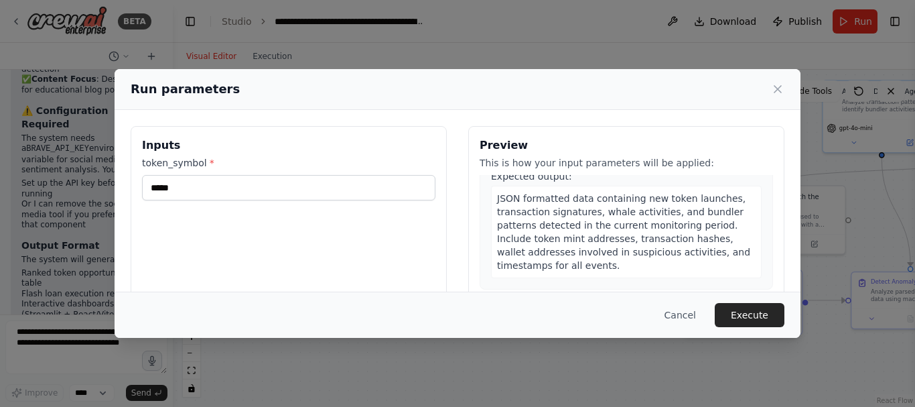
click at [764, 315] on button "Execute" at bounding box center [750, 315] width 70 height 24
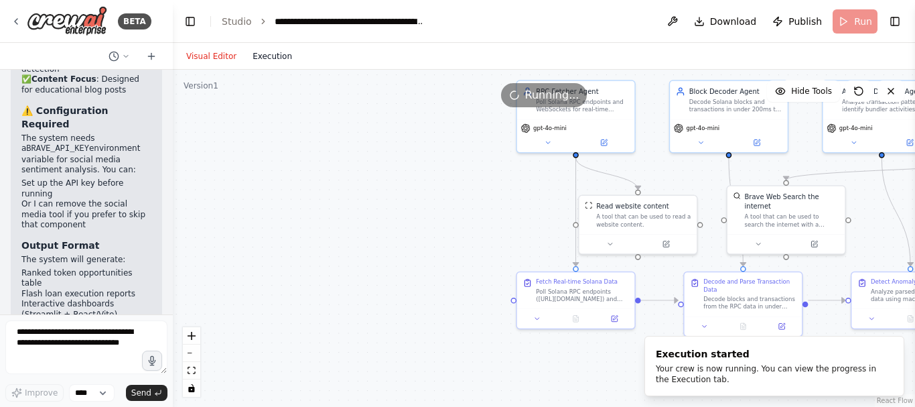
click at [275, 61] on button "Execution" at bounding box center [272, 56] width 56 height 16
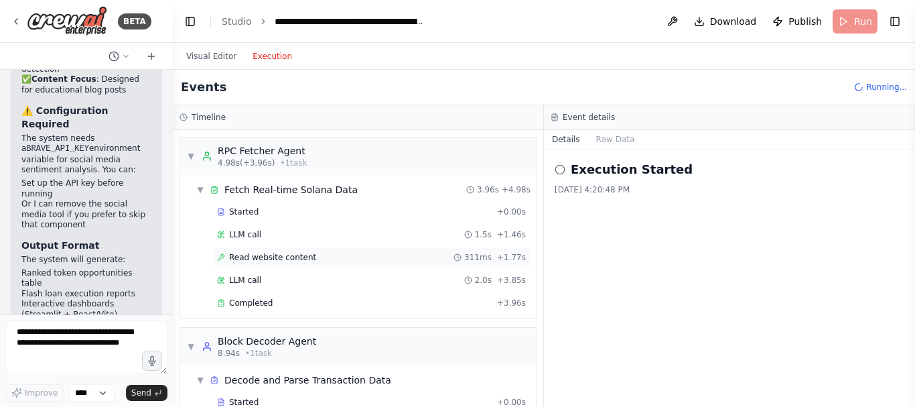
scroll to position [85, 0]
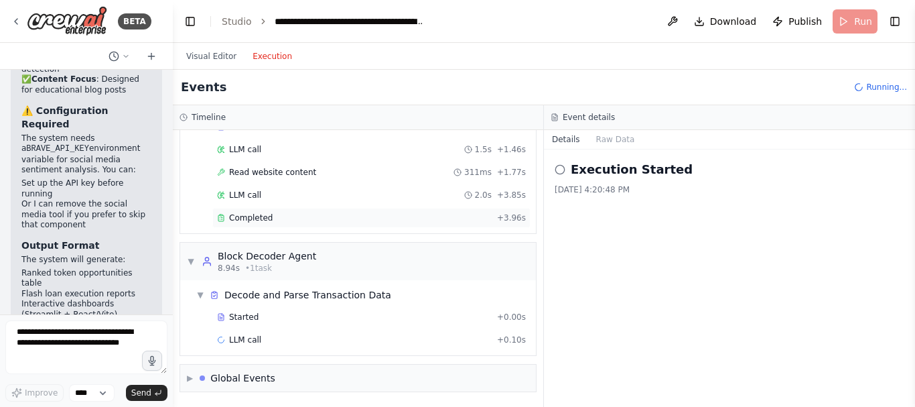
click at [327, 221] on div "Completed" at bounding box center [354, 217] width 275 height 11
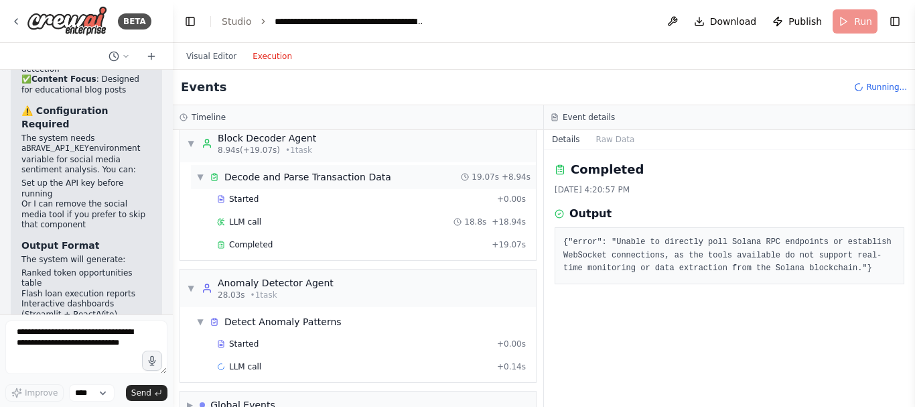
scroll to position [206, 0]
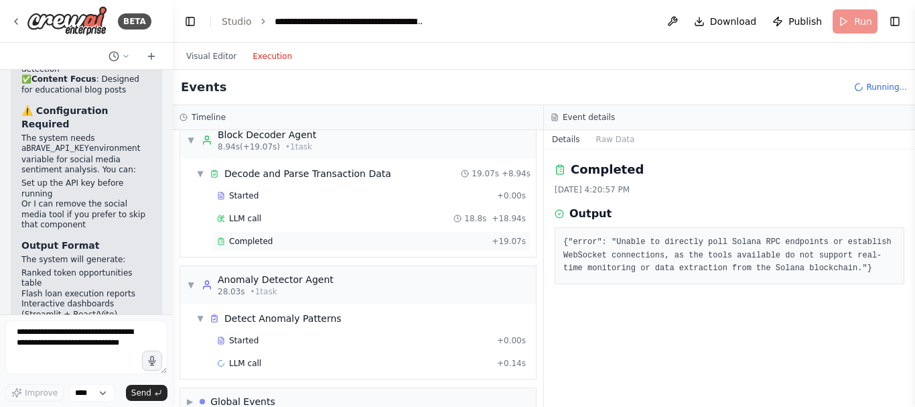
click at [309, 248] on div "Completed + 19.07s" at bounding box center [371, 241] width 318 height 20
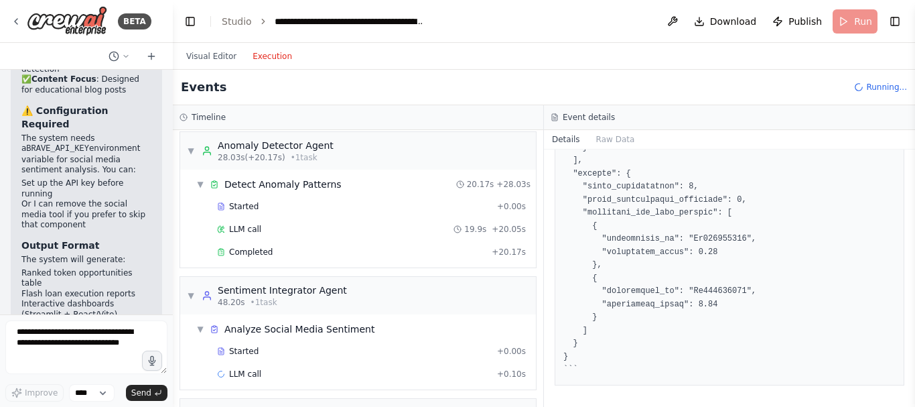
scroll to position [345, 0]
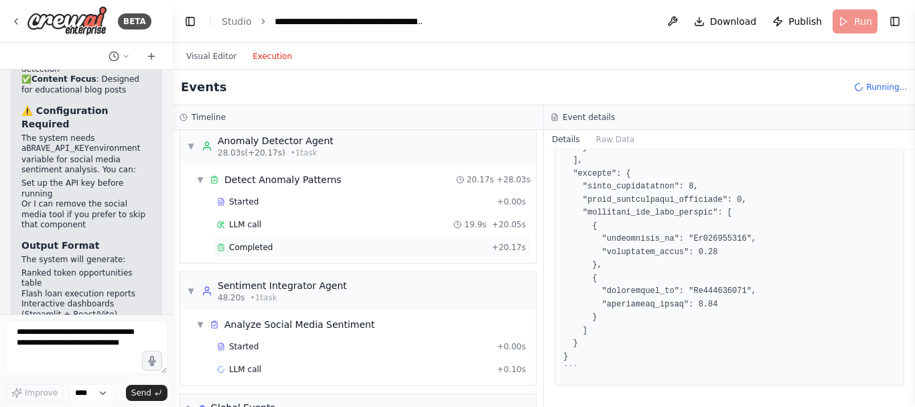
click at [347, 253] on div "Completed + 20.17s" at bounding box center [371, 247] width 318 height 20
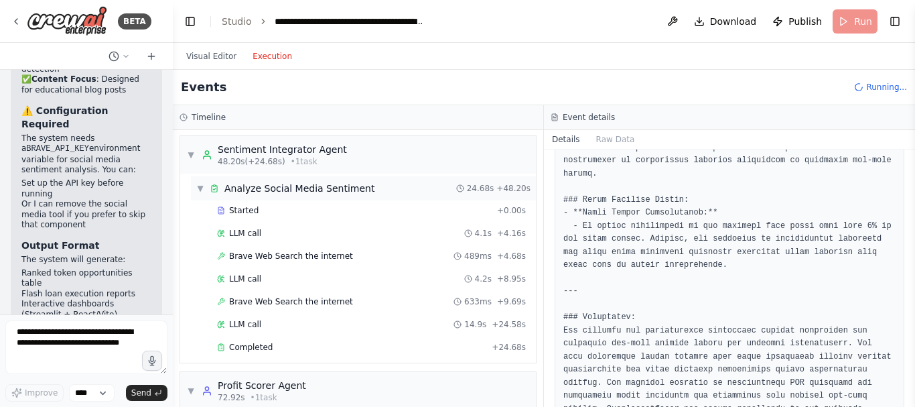
scroll to position [610, 0]
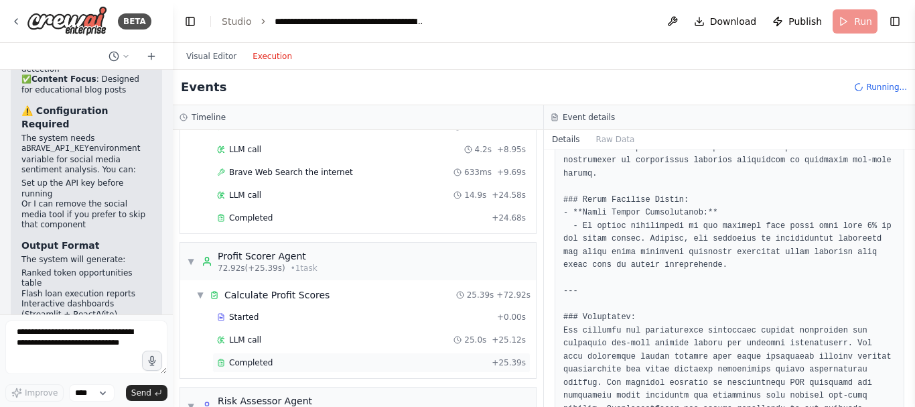
click at [267, 370] on div "Completed + 25.39s" at bounding box center [371, 362] width 318 height 20
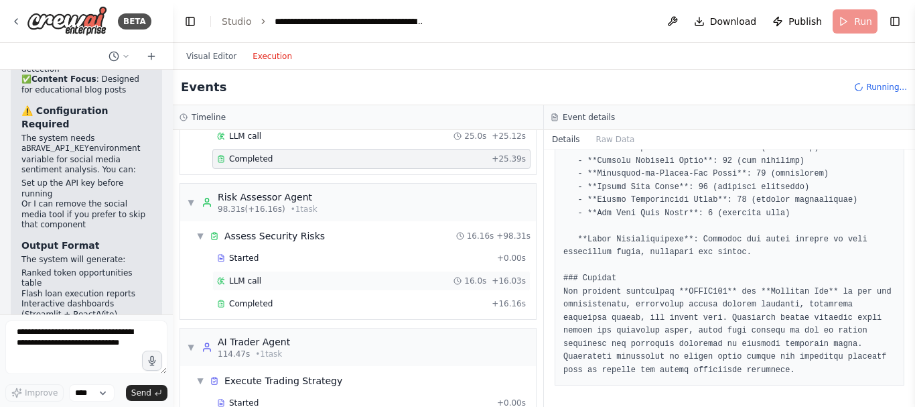
scroll to position [821, 0]
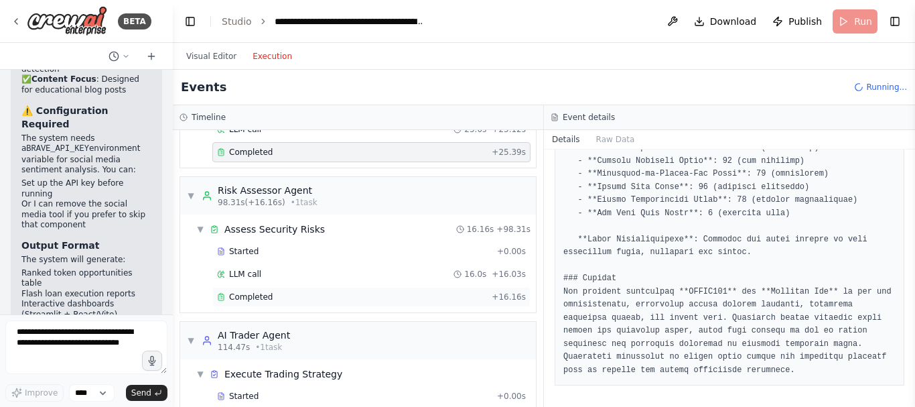
click at [332, 296] on div "Completed" at bounding box center [351, 296] width 269 height 11
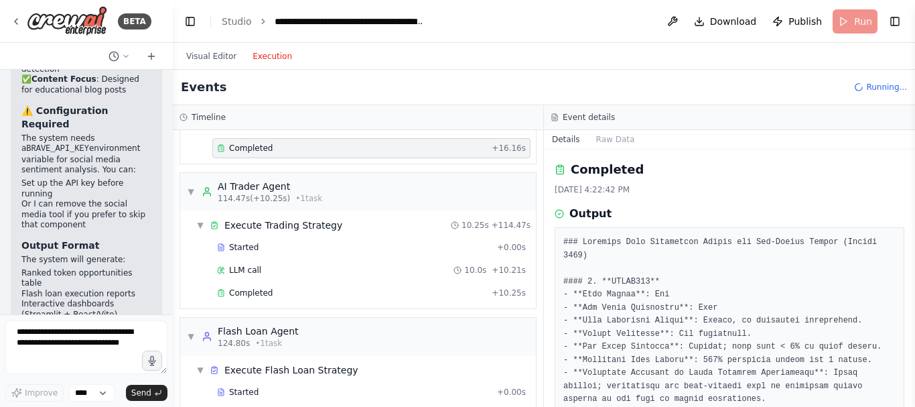
scroll to position [971, 0]
click at [286, 294] on div "Completed" at bounding box center [351, 290] width 269 height 11
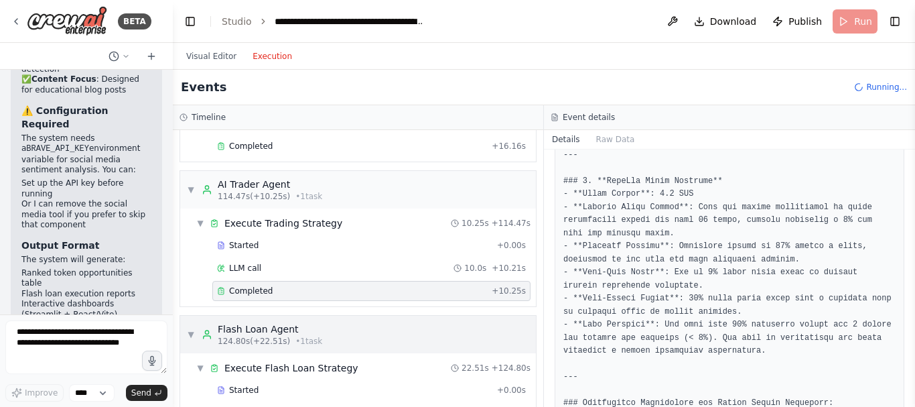
scroll to position [1189, 0]
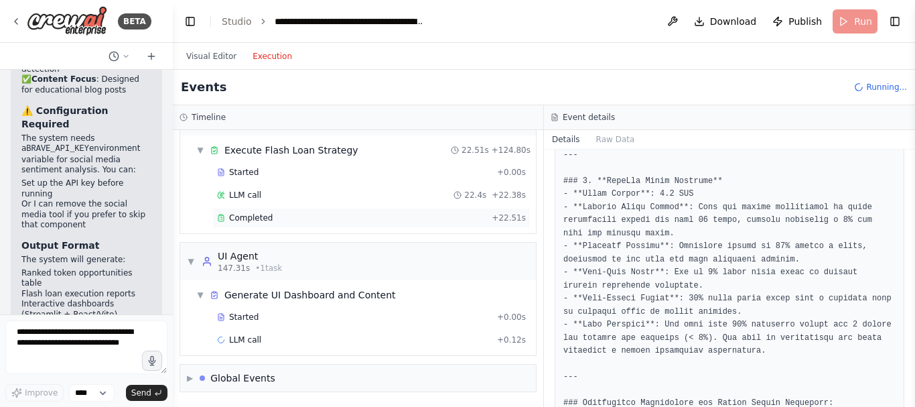
click at [285, 225] on div "Completed + 22.51s" at bounding box center [371, 218] width 318 height 20
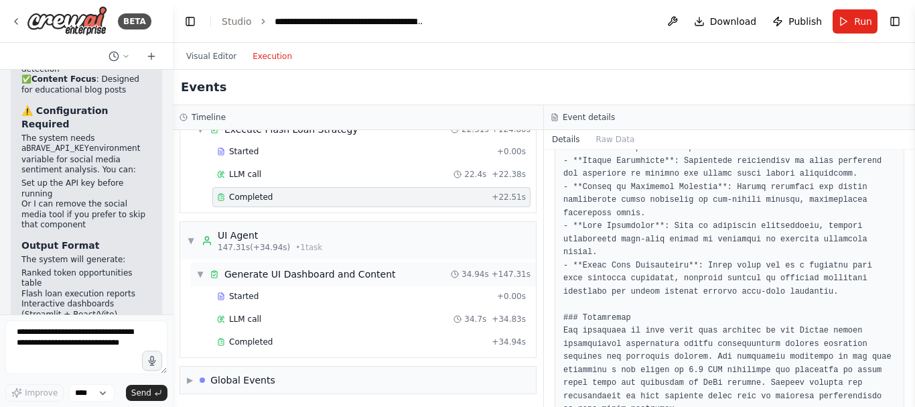
scroll to position [1212, 0]
click at [275, 346] on div "Completed + 34.94s" at bounding box center [371, 340] width 318 height 20
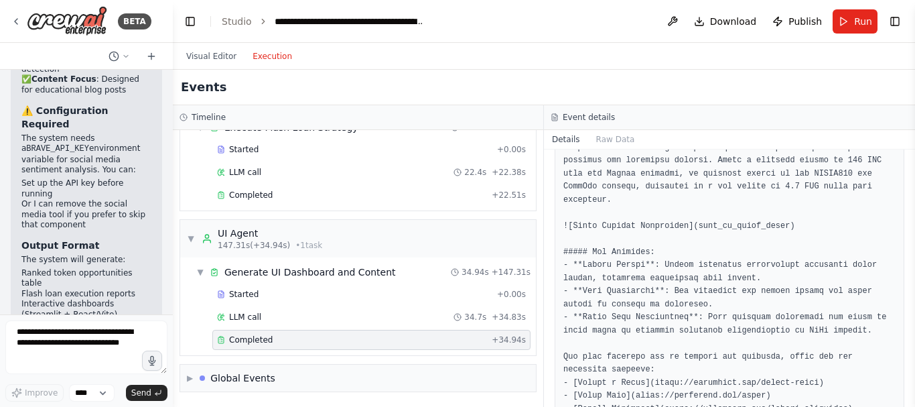
scroll to position [1989, 0]
click at [278, 230] on div "UI Agent" at bounding box center [270, 232] width 104 height 13
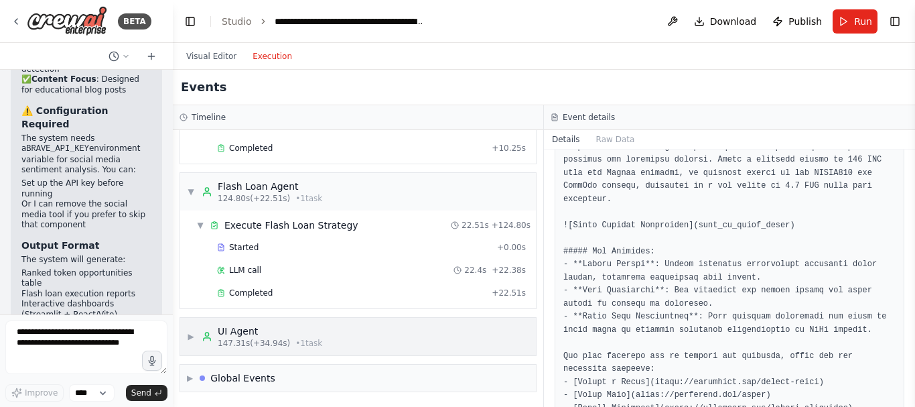
scroll to position [1114, 0]
click at [260, 330] on div "UI Agent" at bounding box center [270, 330] width 104 height 13
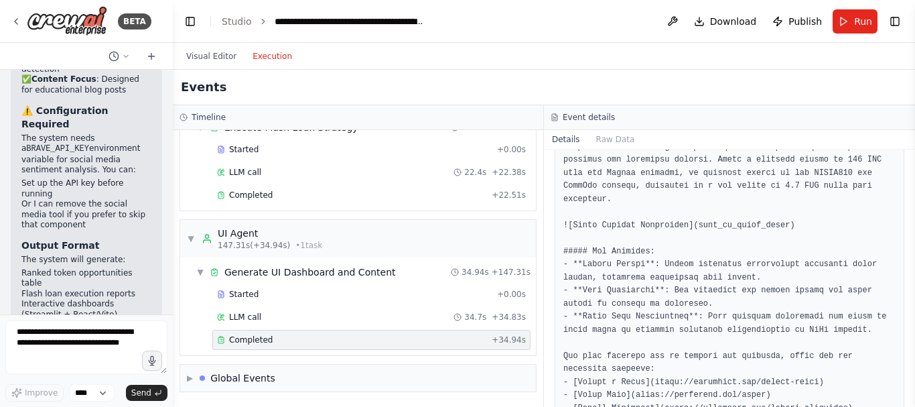
click at [283, 346] on div "Completed + 34.94s" at bounding box center [371, 340] width 318 height 20
click at [277, 197] on div "Completed" at bounding box center [351, 195] width 269 height 11
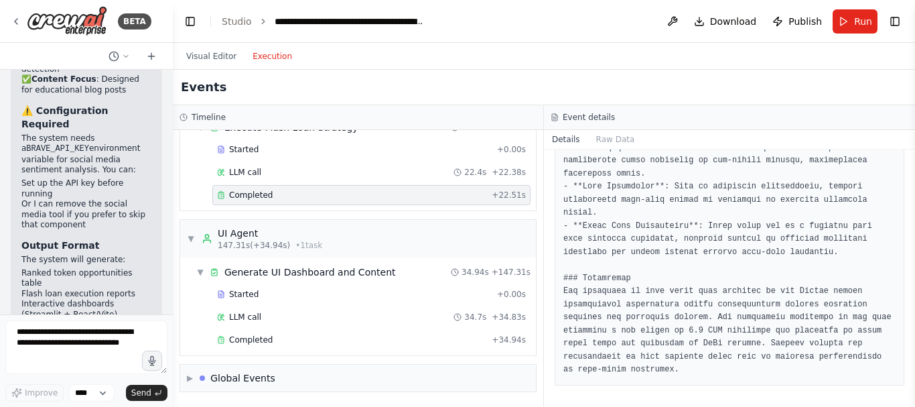
scroll to position [800, 0]
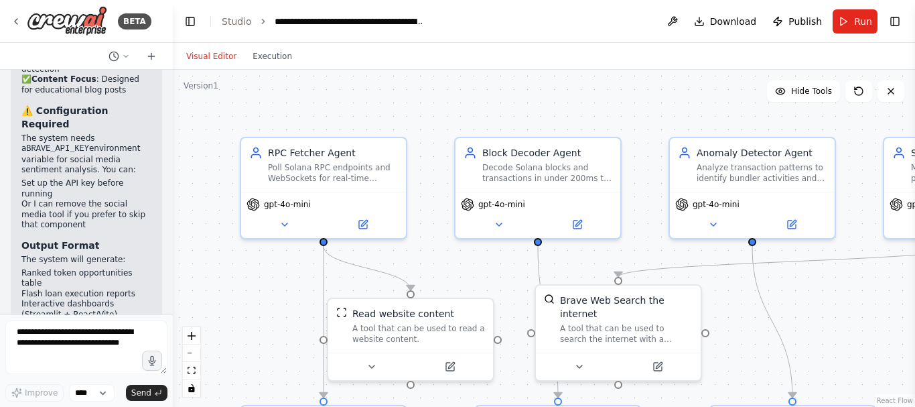
scroll to position [3928, 0]
click at [231, 22] on link "Studio" at bounding box center [237, 21] width 30 height 11
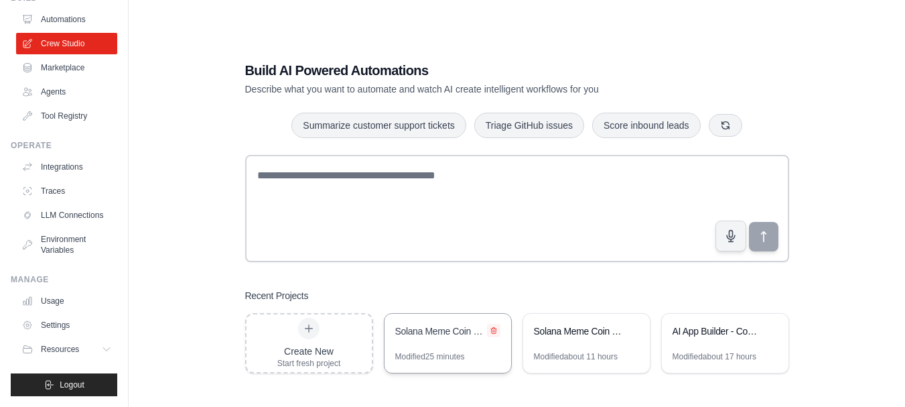
click at [496, 332] on icon at bounding box center [493, 330] width 5 height 6
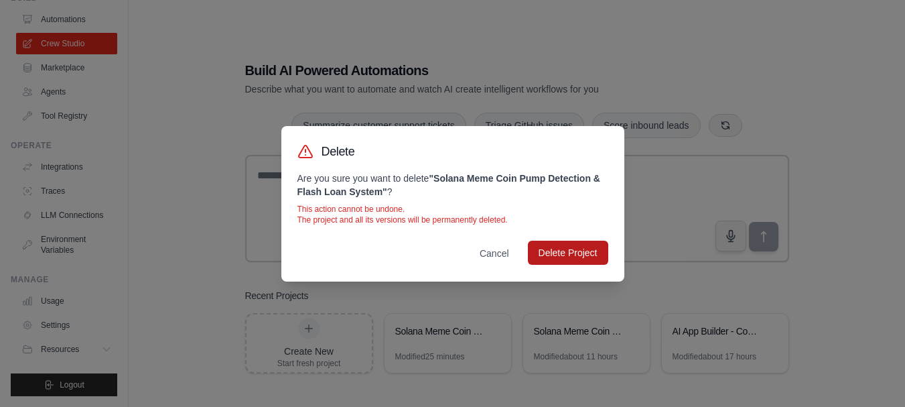
click at [580, 251] on button "Delete Project" at bounding box center [568, 252] width 80 height 24
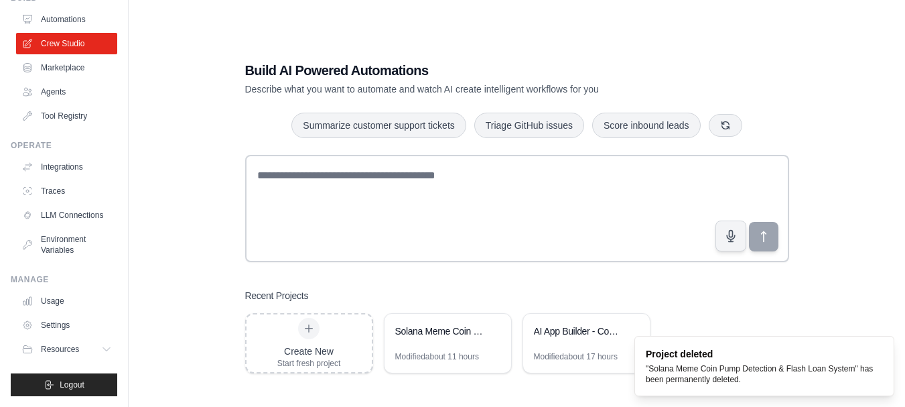
click at [692, 325] on ol "Project deleted "Solana Meme Coin Pump Detection & Flash Loan System" has been …" at bounding box center [764, 366] width 281 height 82
click at [492, 330] on icon at bounding box center [494, 330] width 8 height 8
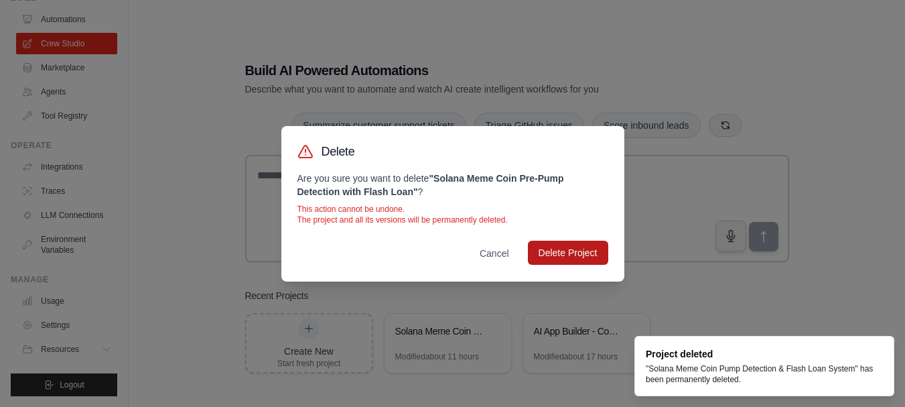
click at [587, 249] on button "Delete Project" at bounding box center [568, 252] width 80 height 24
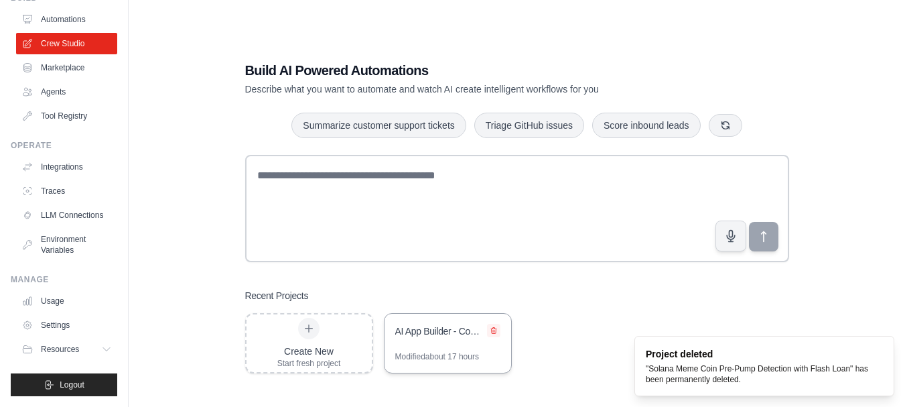
click at [492, 333] on icon at bounding box center [494, 330] width 8 height 8
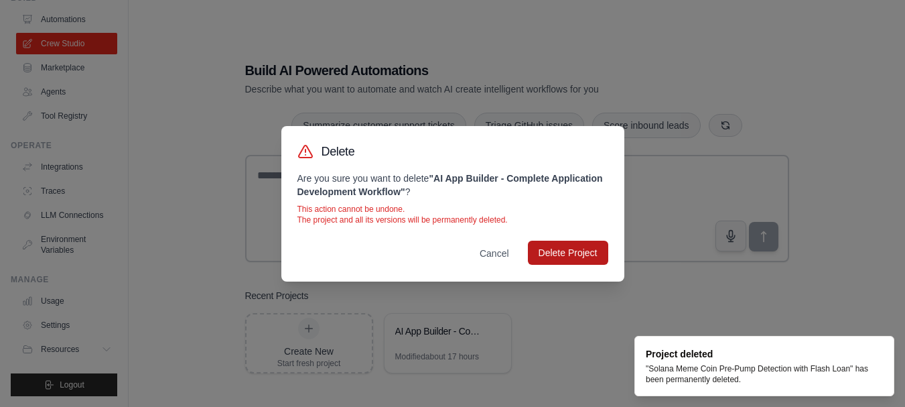
click at [584, 259] on button "Delete Project" at bounding box center [568, 252] width 80 height 24
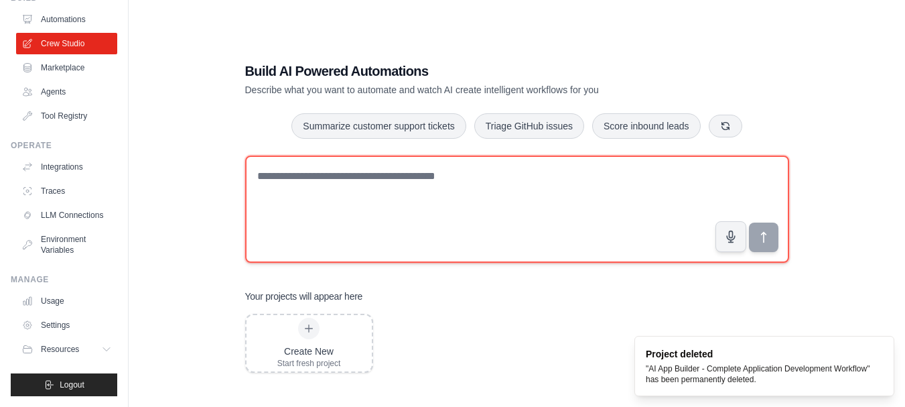
click at [368, 180] on textarea at bounding box center [517, 208] width 544 height 107
paste textarea "**********"
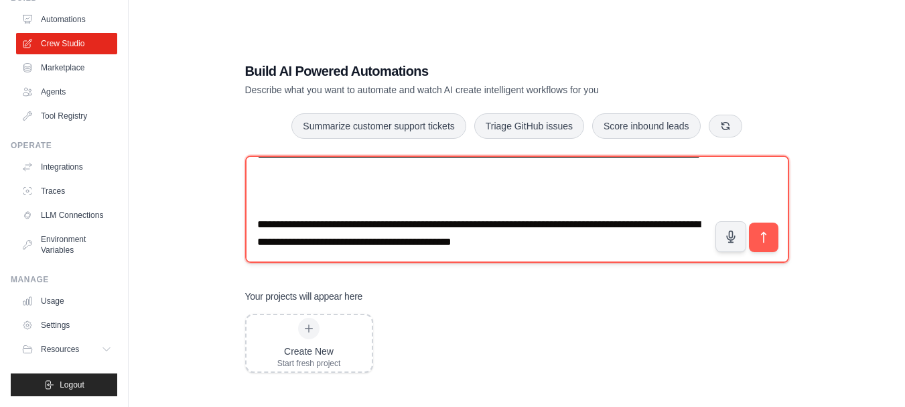
scroll to position [4462, 0]
click at [389, 185] on textarea at bounding box center [517, 208] width 544 height 107
paste textarea
type textarea "**********"
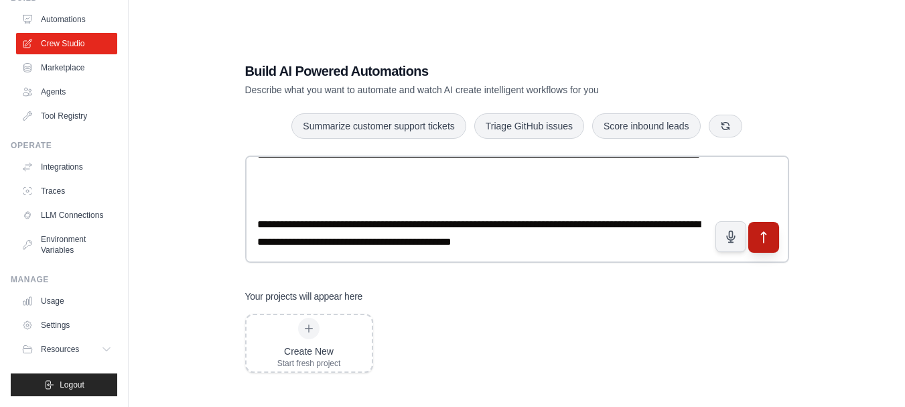
click at [768, 246] on button "submit" at bounding box center [763, 236] width 31 height 31
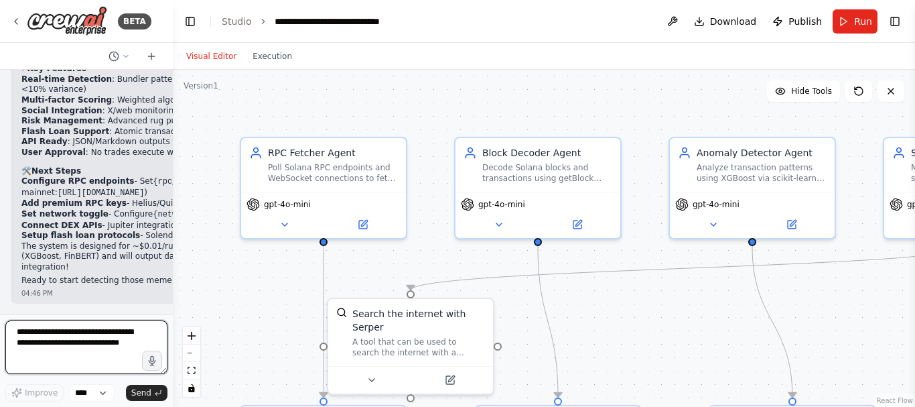
scroll to position [3421, 0]
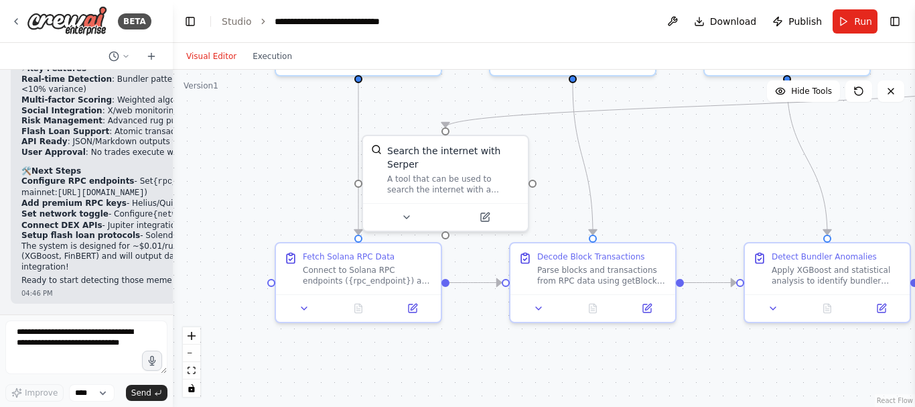
drag, startPoint x: 722, startPoint y: 345, endPoint x: 757, endPoint y: 182, distance: 167.1
click at [757, 182] on div ".deletable-edge-delete-btn { width: 20px; height: 20px; border: 0px solid #ffff…" at bounding box center [544, 238] width 742 height 337
click at [401, 313] on div at bounding box center [358, 304] width 165 height 27
click at [412, 309] on icon at bounding box center [413, 305] width 8 height 8
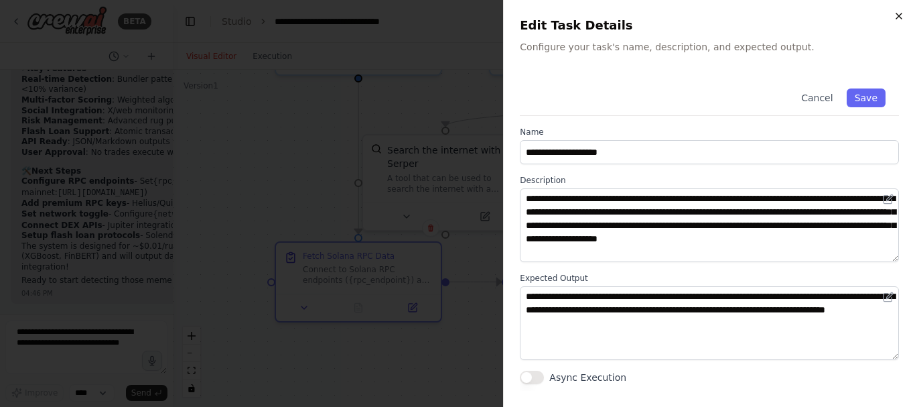
click at [900, 15] on icon "button" at bounding box center [899, 16] width 11 height 11
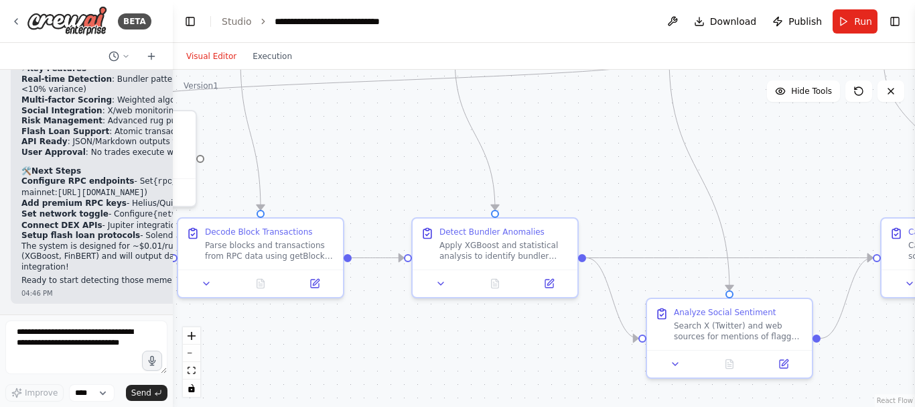
drag, startPoint x: 719, startPoint y: 346, endPoint x: 387, endPoint y: 322, distance: 333.1
click at [387, 322] on div ".deletable-edge-delete-btn { width: 20px; height: 20px; border: 0px solid #ffff…" at bounding box center [544, 238] width 742 height 337
click at [75, 330] on textarea at bounding box center [86, 347] width 162 height 54
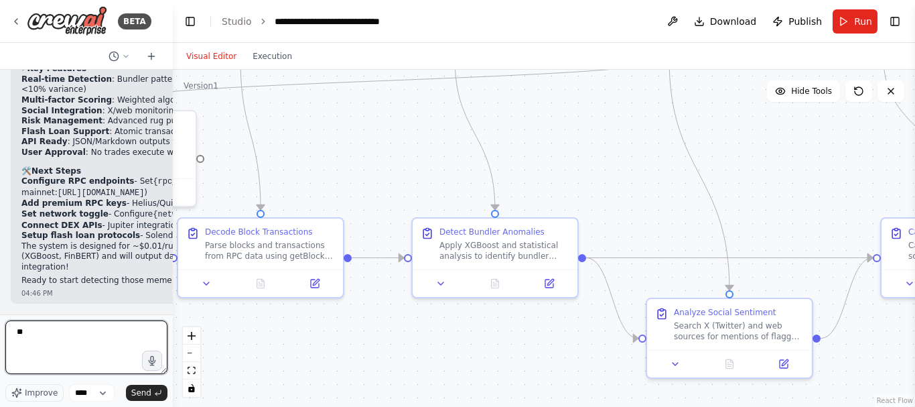
type textarea "*"
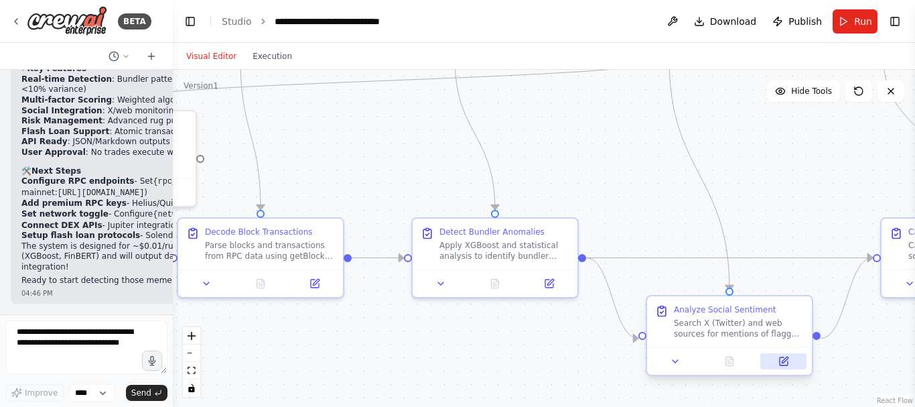
click at [781, 366] on button at bounding box center [783, 361] width 46 height 16
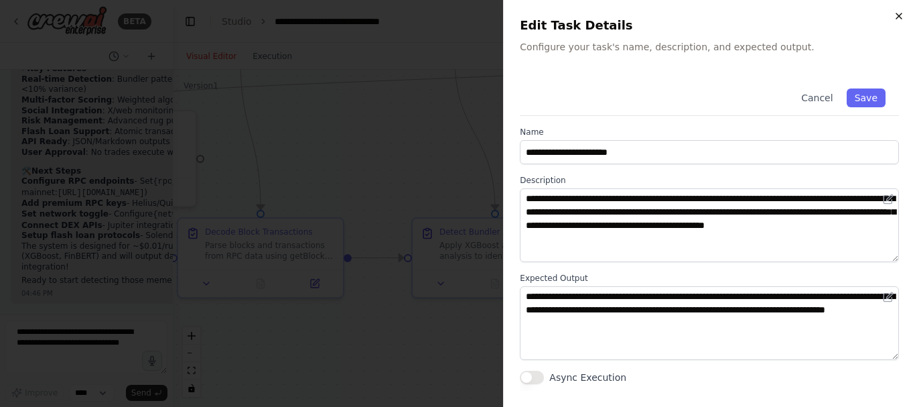
click at [899, 15] on icon "button" at bounding box center [899, 16] width 11 height 11
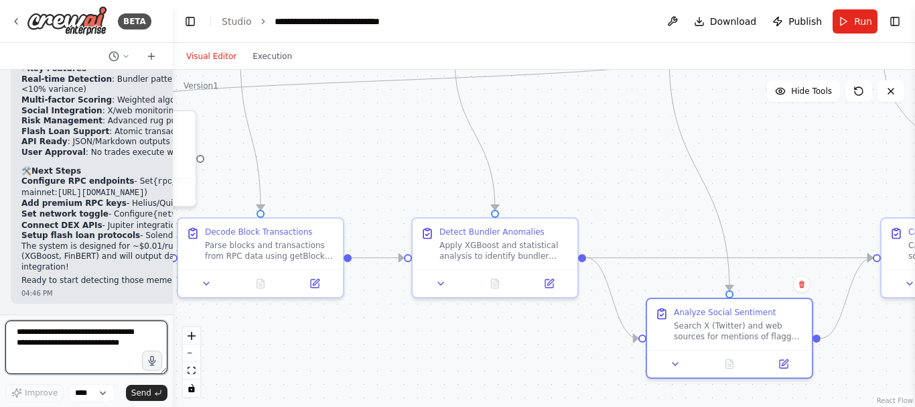
click at [68, 323] on textarea at bounding box center [86, 347] width 162 height 54
paste textarea "**********"
type textarea "**********"
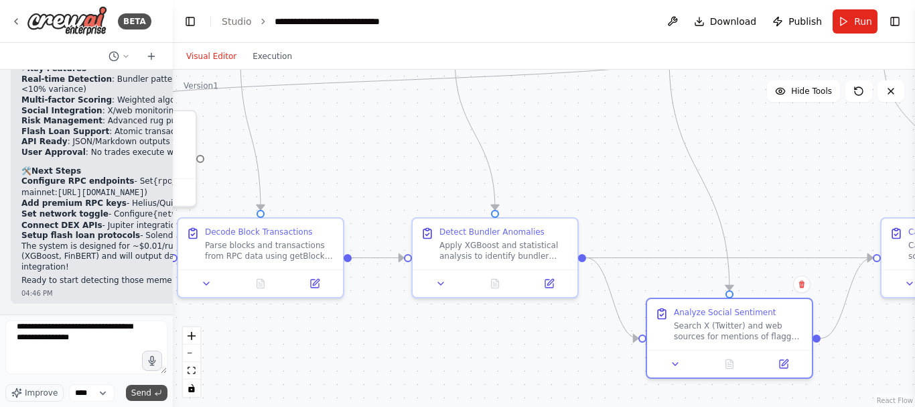
click at [155, 395] on icon "submit" at bounding box center [158, 392] width 8 height 8
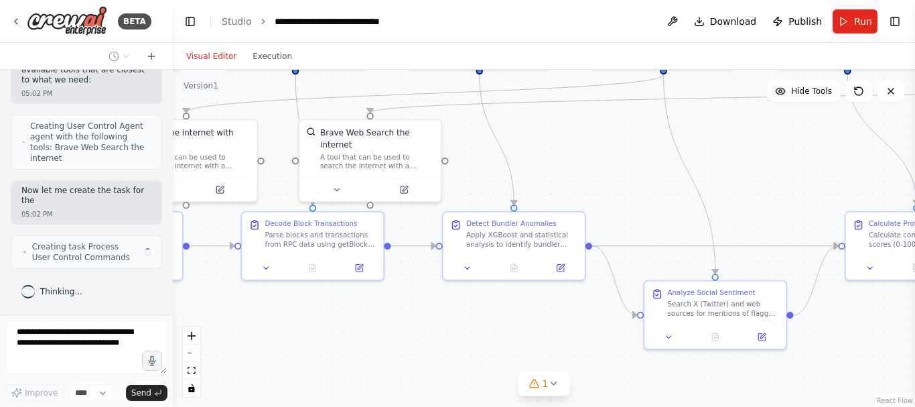
scroll to position [4468, 0]
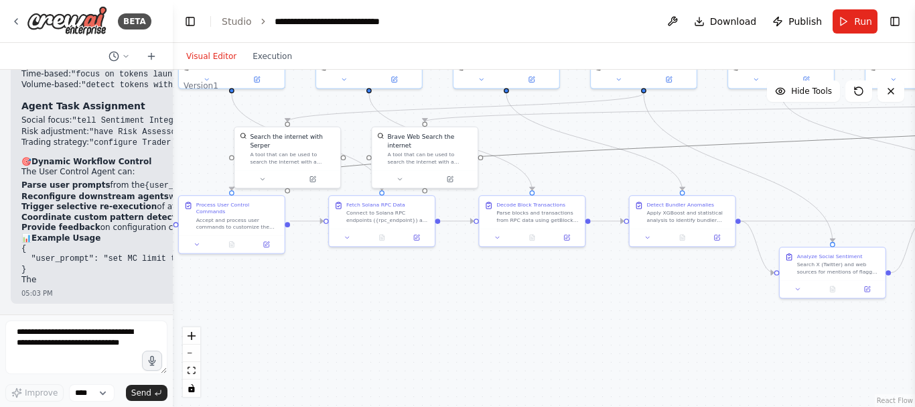
drag, startPoint x: 748, startPoint y: 141, endPoint x: 723, endPoint y: 163, distance: 32.7
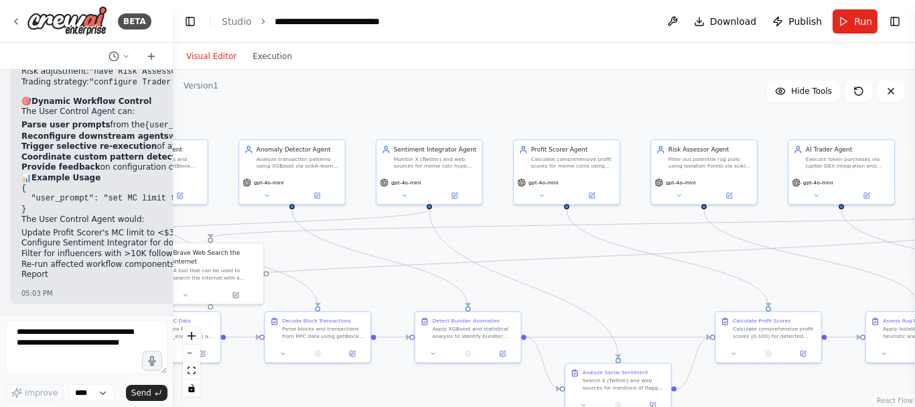
drag, startPoint x: 702, startPoint y: 171, endPoint x: 488, endPoint y: 287, distance: 243.7
click at [488, 287] on div ".deletable-edge-delete-btn { width: 20px; height: 20px; border: 0px solid #ffff…" at bounding box center [544, 238] width 742 height 337
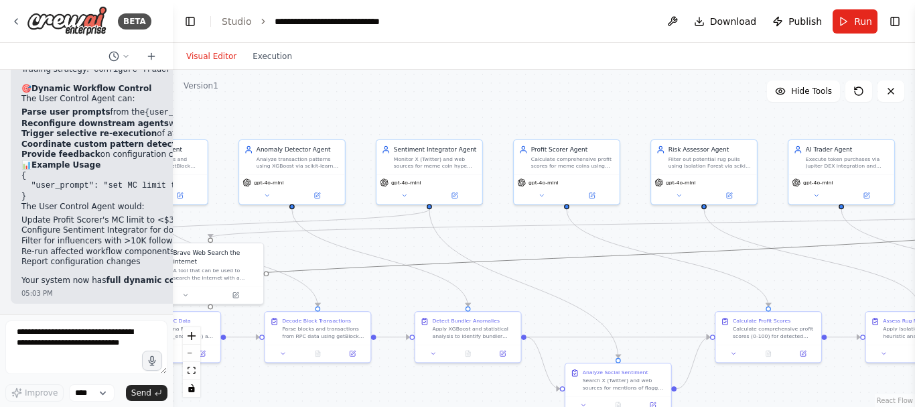
scroll to position [5387, 0]
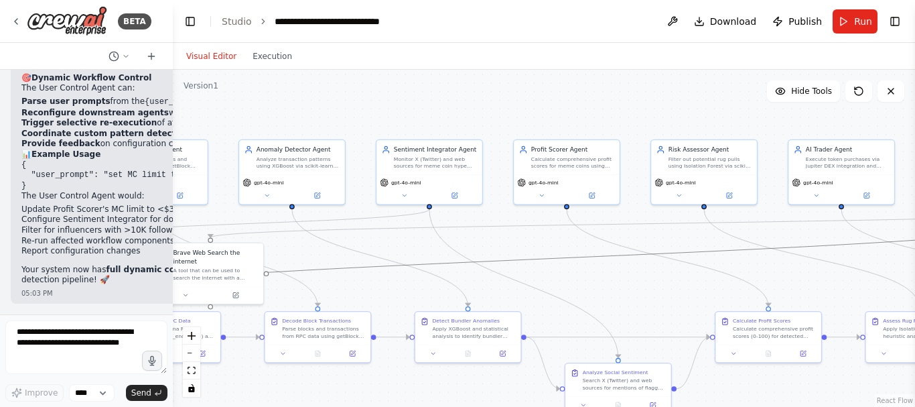
drag, startPoint x: 821, startPoint y: 242, endPoint x: 628, endPoint y: 244, distance: 193.6
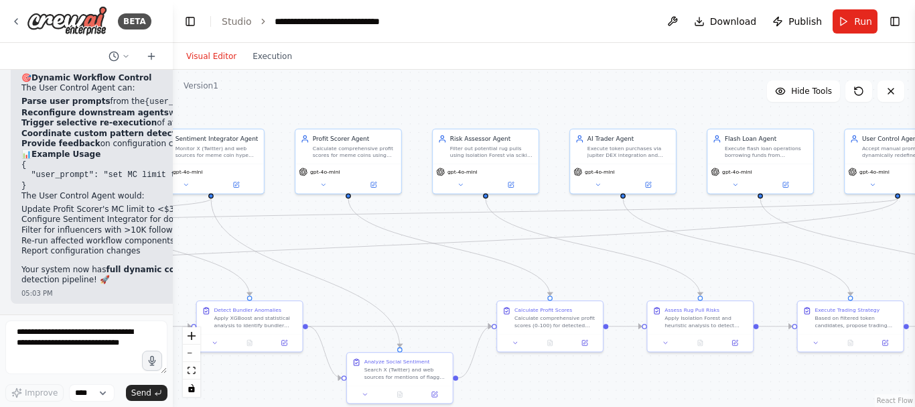
drag, startPoint x: 645, startPoint y: 104, endPoint x: 427, endPoint y: 94, distance: 218.6
click at [427, 94] on div ".deletable-edge-delete-btn { width: 20px; height: 20px; border: 0px solid #ffff…" at bounding box center [544, 238] width 742 height 337
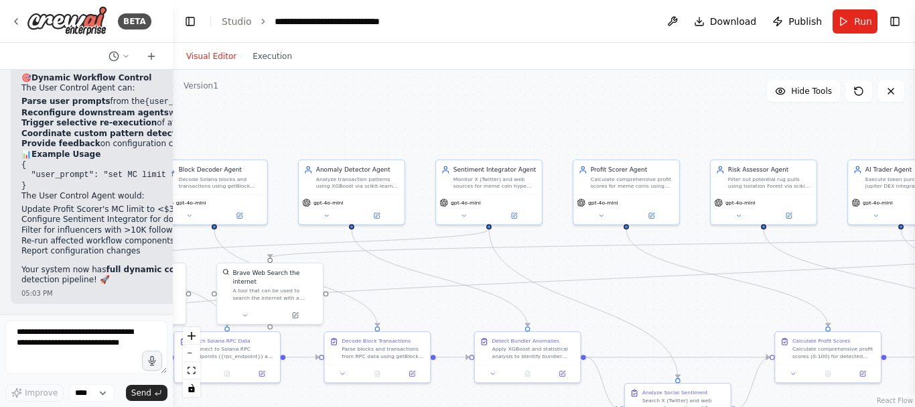
drag, startPoint x: 629, startPoint y: 96, endPoint x: 914, endPoint y: 129, distance: 287.1
click at [914, 129] on div "BETA Purpose: For testing on Solana devnet, real-world trading on mainnet (with…" at bounding box center [457, 203] width 915 height 407
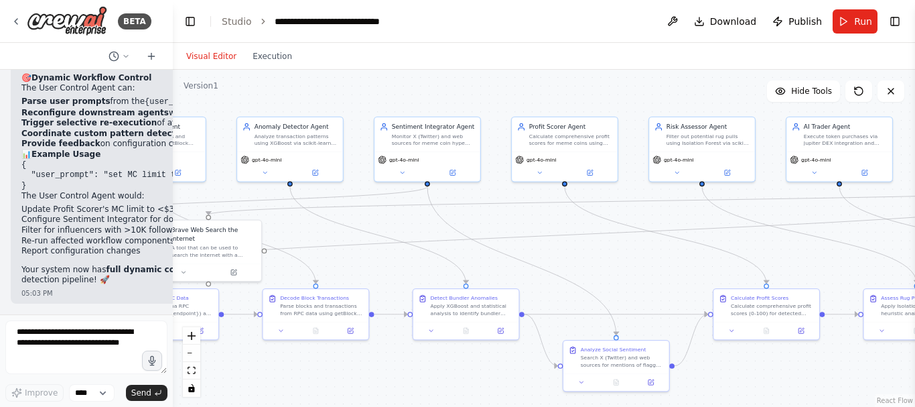
drag, startPoint x: 465, startPoint y: 101, endPoint x: 403, endPoint y: 58, distance: 75.1
click at [403, 58] on div "Visual Editor Execution Version 1 Hide Tools .deletable-edge-delete-btn { width…" at bounding box center [544, 225] width 742 height 364
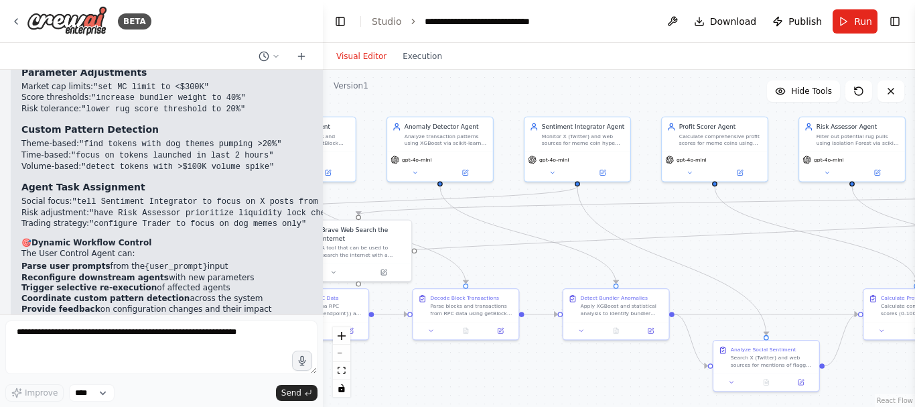
scroll to position [3683, 0]
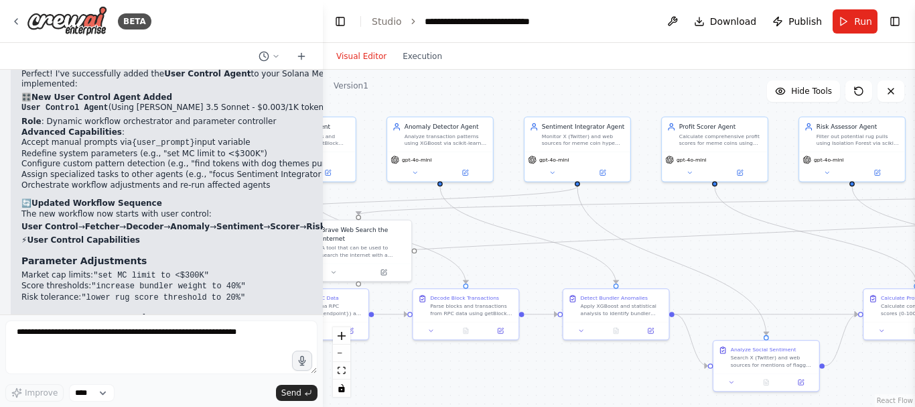
drag, startPoint x: 168, startPoint y: 210, endPoint x: 323, endPoint y: 214, distance: 154.8
click at [323, 214] on div "BETA Purpose: For testing on Solana devnet, real-world trading on mainnet (with…" at bounding box center [457, 203] width 915 height 407
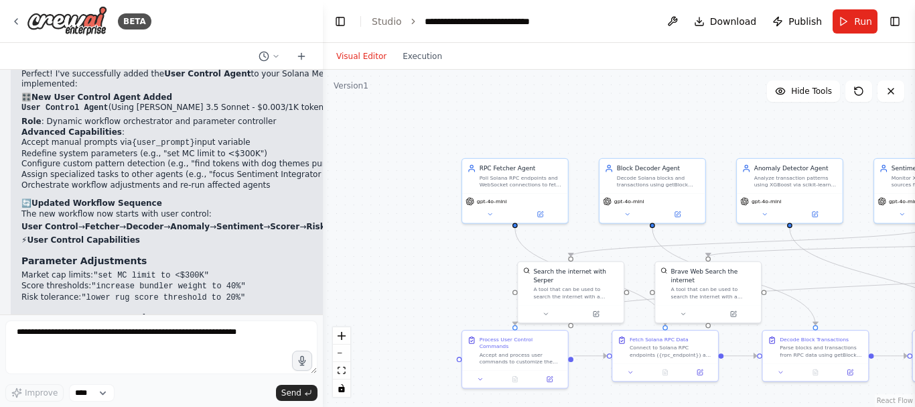
drag, startPoint x: 565, startPoint y: 97, endPoint x: 914, endPoint y: 140, distance: 352.3
click at [914, 140] on div "BETA Purpose: For testing on Solana devnet, real-world trading on mainnet (with…" at bounding box center [457, 203] width 915 height 407
drag, startPoint x: 169, startPoint y: 213, endPoint x: 157, endPoint y: 219, distance: 13.5
click at [157, 219] on div "Perfect! I've successfully added the User Control Agent to your Solana Meme Coi…" at bounding box center [288, 354] width 535 height 570
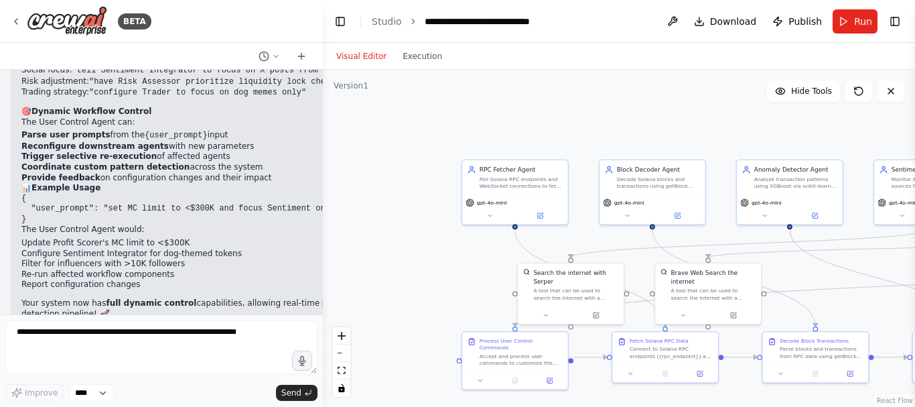
scroll to position [4004, 0]
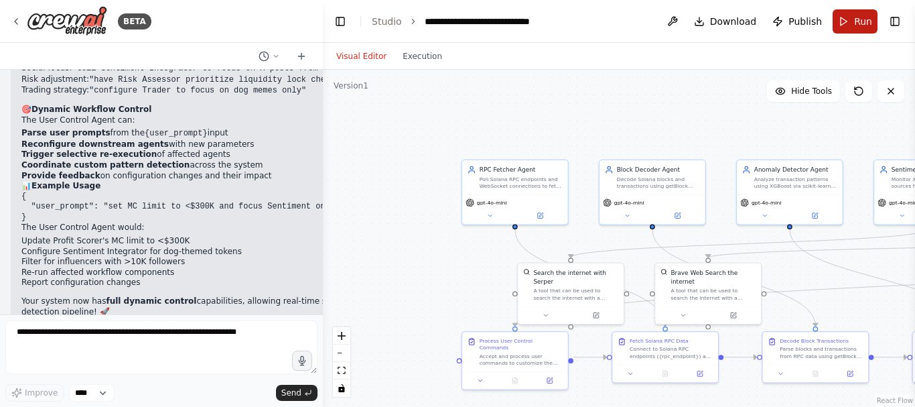
click at [850, 25] on button "Run" at bounding box center [855, 21] width 45 height 24
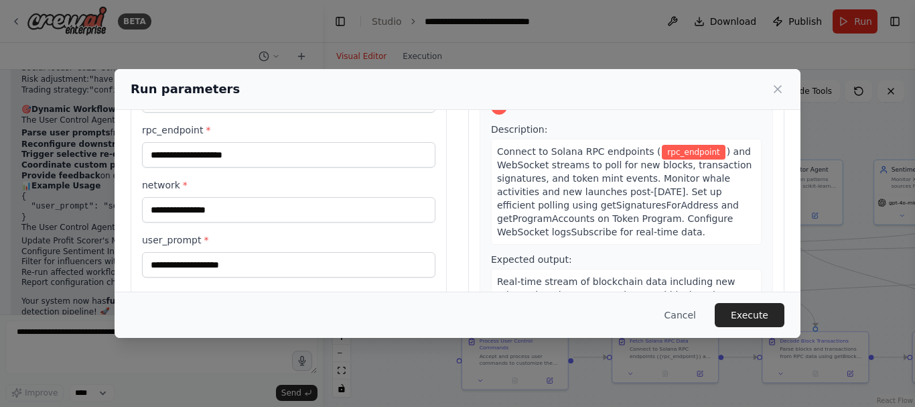
scroll to position [88, 0]
click at [776, 92] on icon at bounding box center [777, 88] width 13 height 13
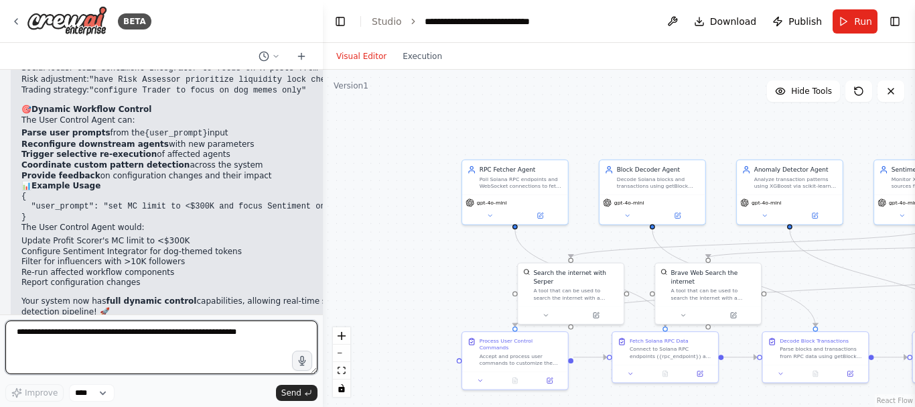
click at [108, 344] on textarea at bounding box center [161, 347] width 312 height 54
type textarea "**********"
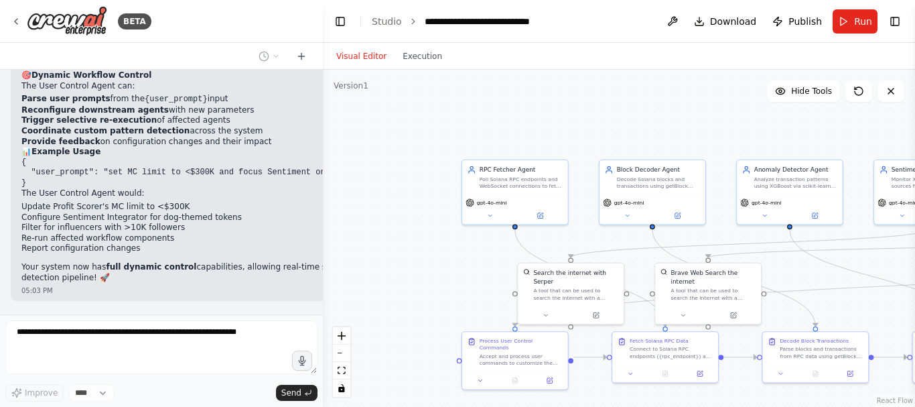
scroll to position [4084, 0]
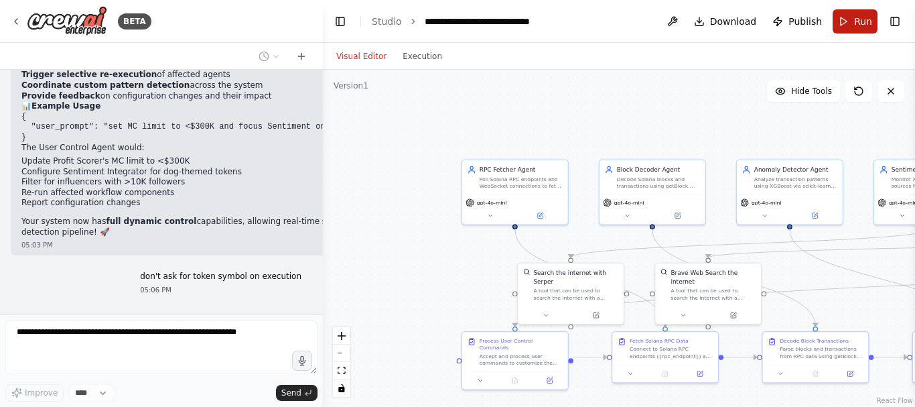
click at [850, 21] on button "Run" at bounding box center [855, 21] width 45 height 24
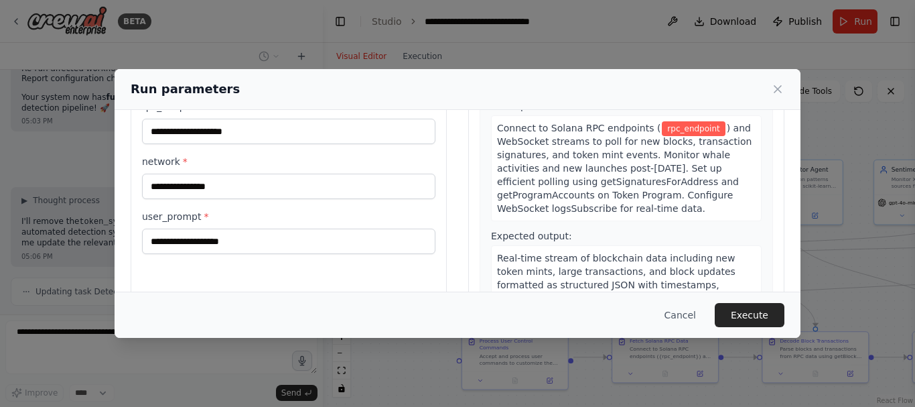
scroll to position [115, 0]
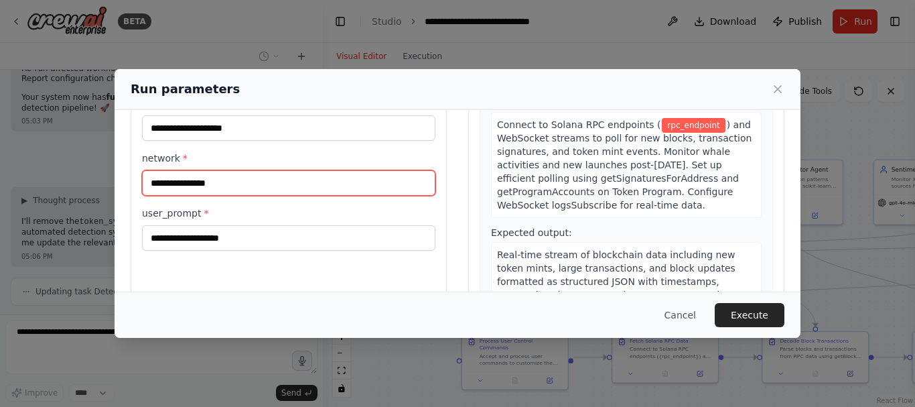
click at [307, 179] on input "network *" at bounding box center [288, 182] width 293 height 25
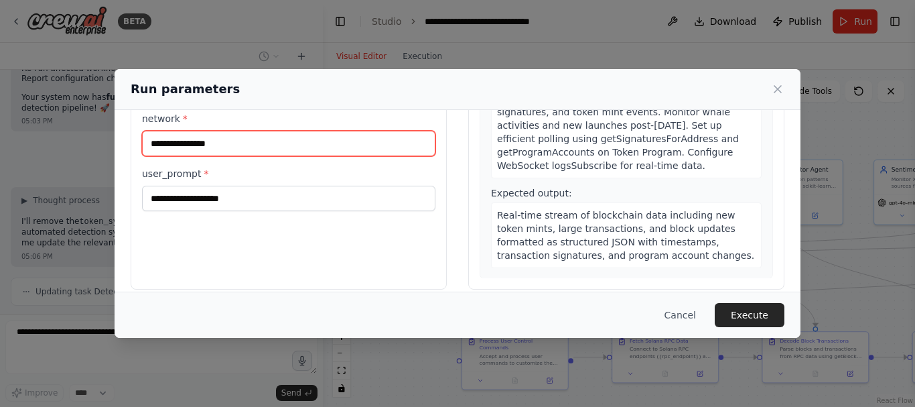
scroll to position [168, 0]
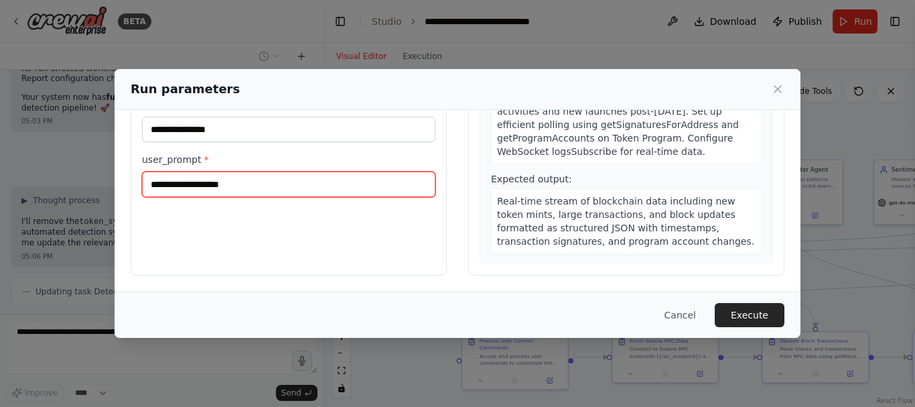
click at [257, 191] on input "user_prompt *" at bounding box center [288, 183] width 293 height 25
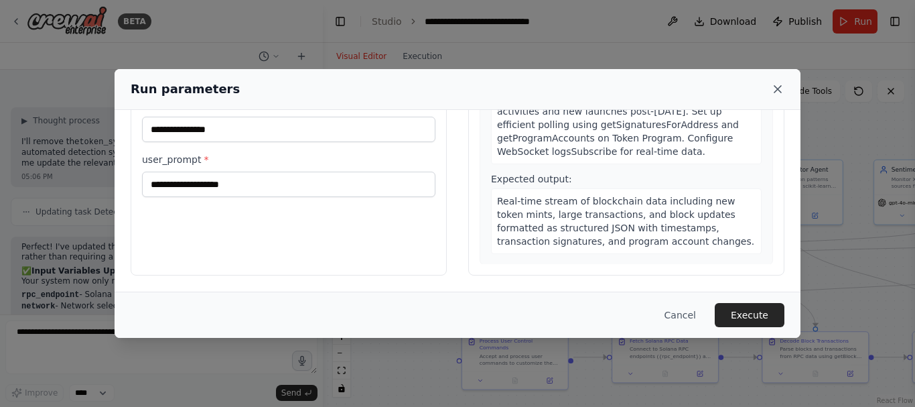
click at [779, 91] on icon at bounding box center [777, 88] width 13 height 13
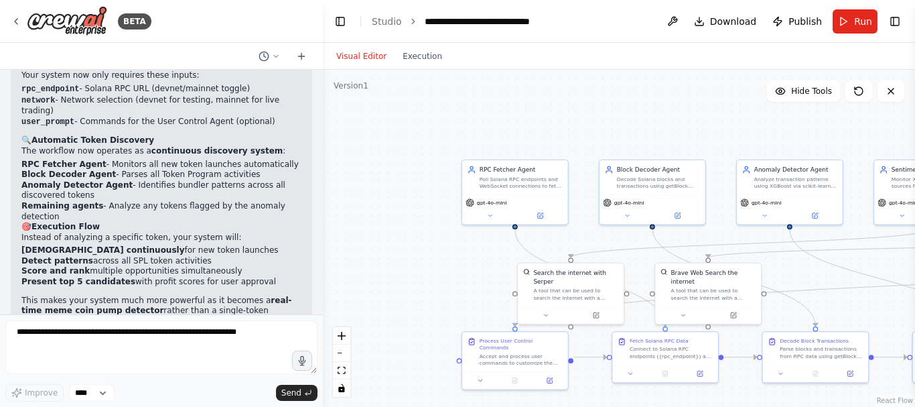
scroll to position [4495, 0]
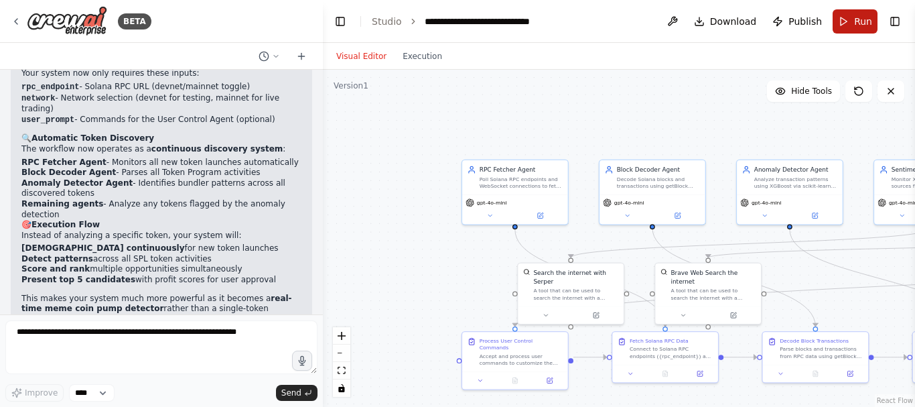
click at [860, 28] on button "Run" at bounding box center [855, 21] width 45 height 24
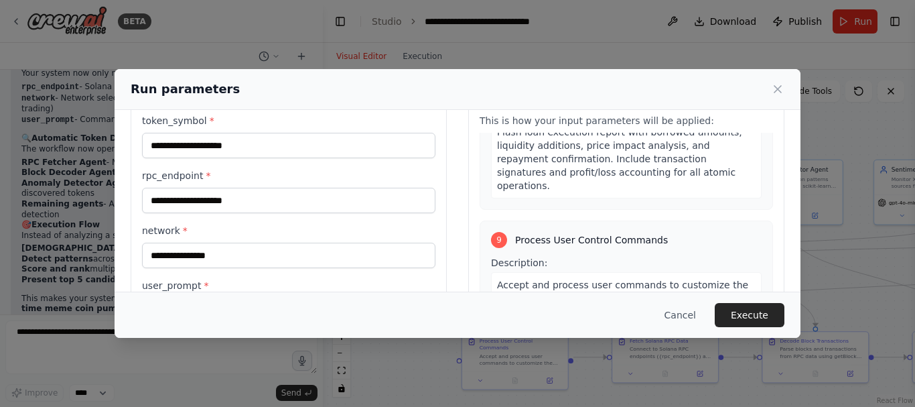
scroll to position [1985, 0]
